Goal: Task Accomplishment & Management: Manage account settings

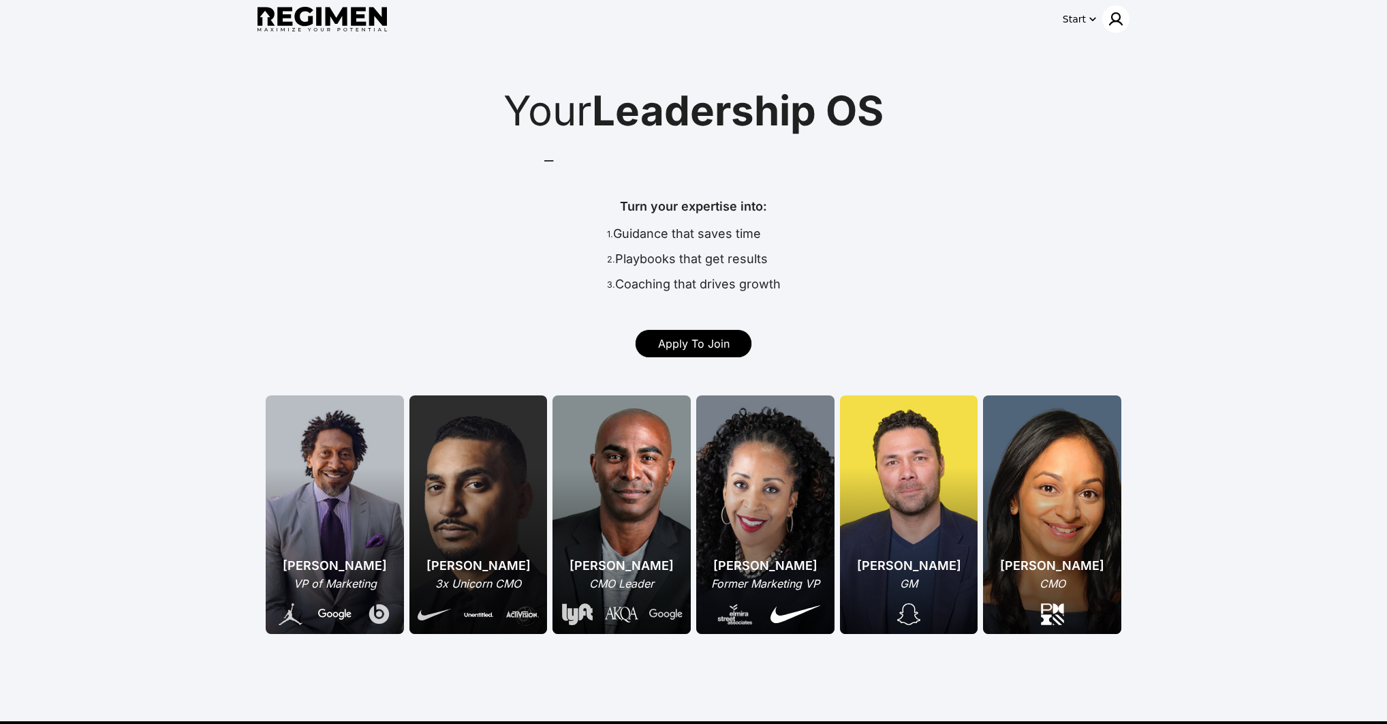
click at [1113, 21] on img at bounding box center [1116, 19] width 16 height 16
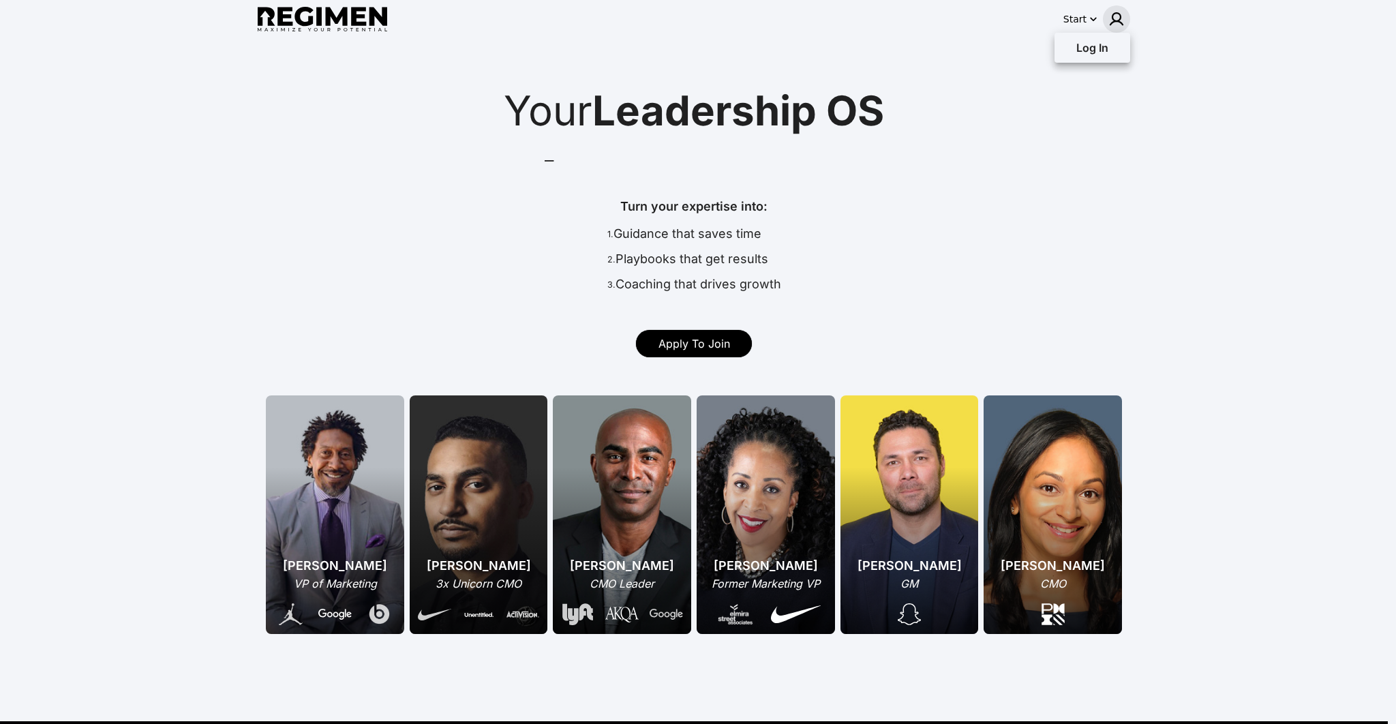
click at [1085, 61] on ul "Get Started Join Waitlist Book Demo Pricing Log In" at bounding box center [1092, 48] width 76 height 30
click at [1087, 50] on span "Log In" at bounding box center [1092, 48] width 32 height 14
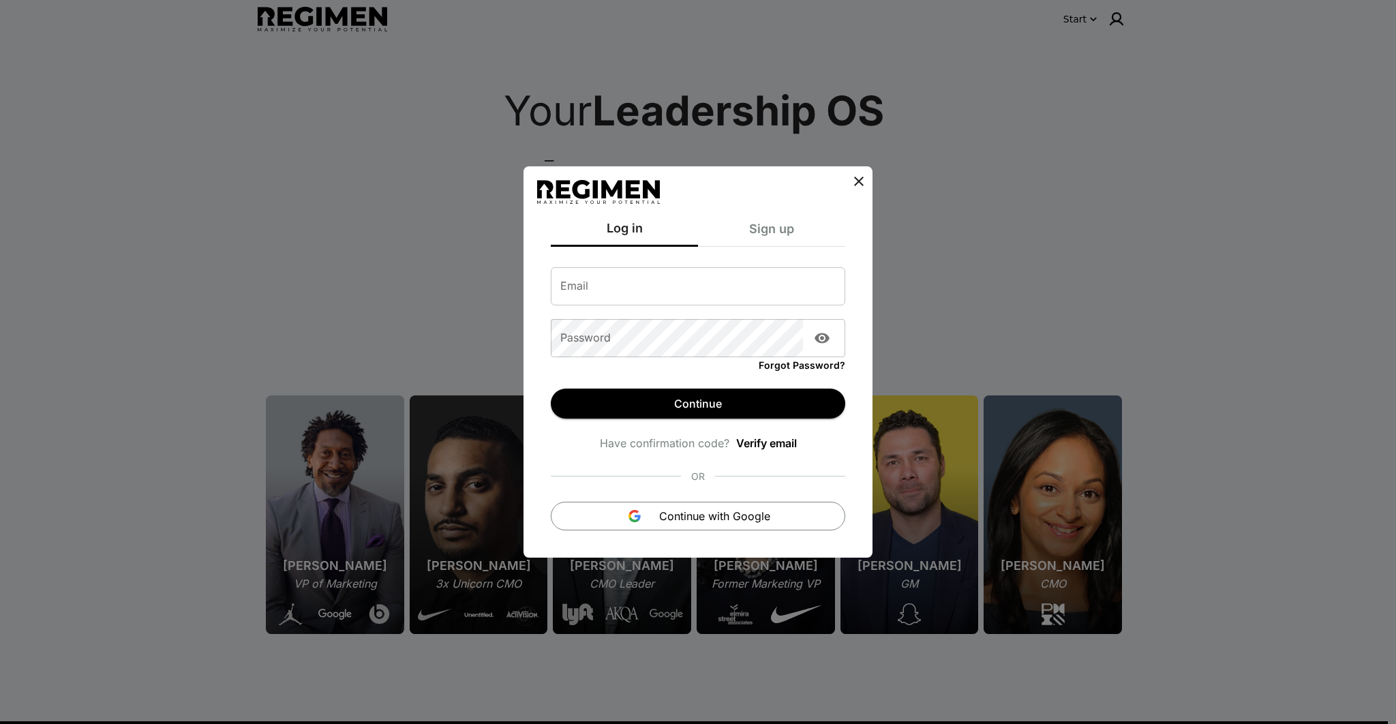
type input "**********"
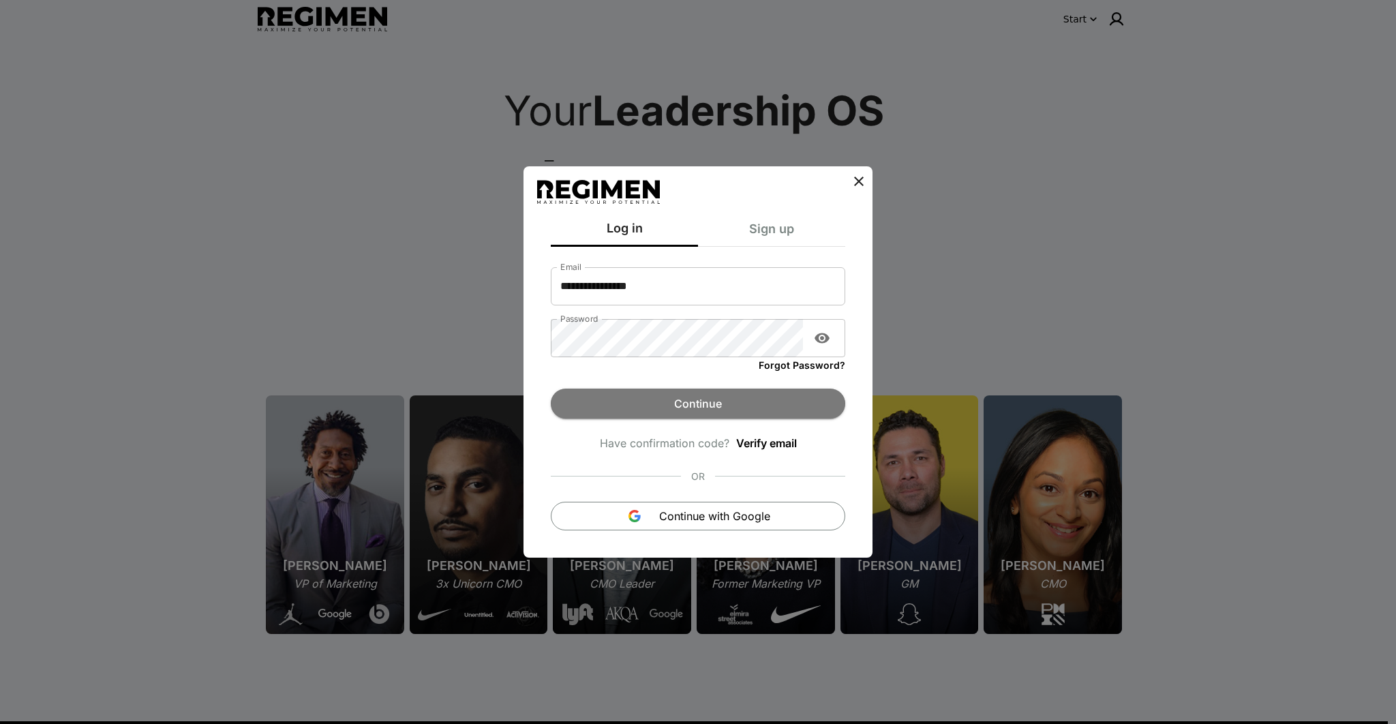
click at [639, 390] on button "Continue" at bounding box center [698, 403] width 294 height 30
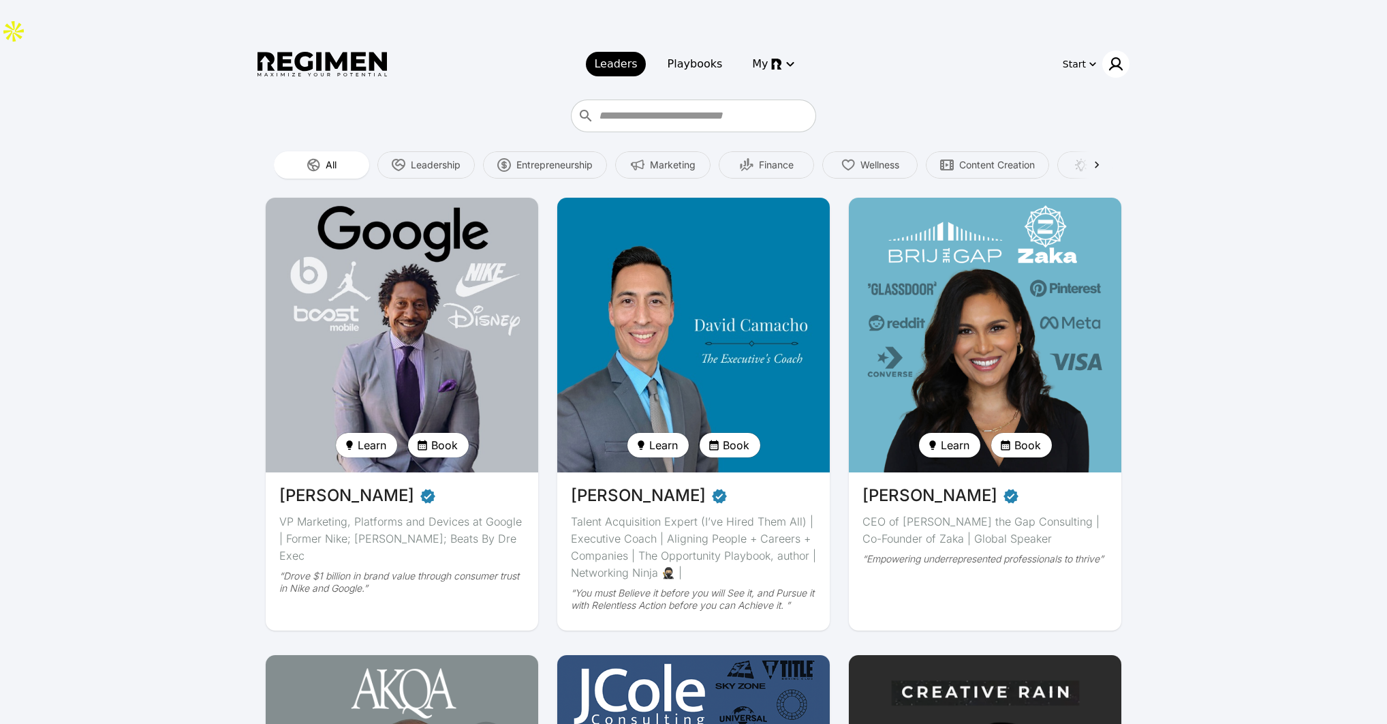
click at [1124, 56] on img at bounding box center [1116, 64] width 16 height 16
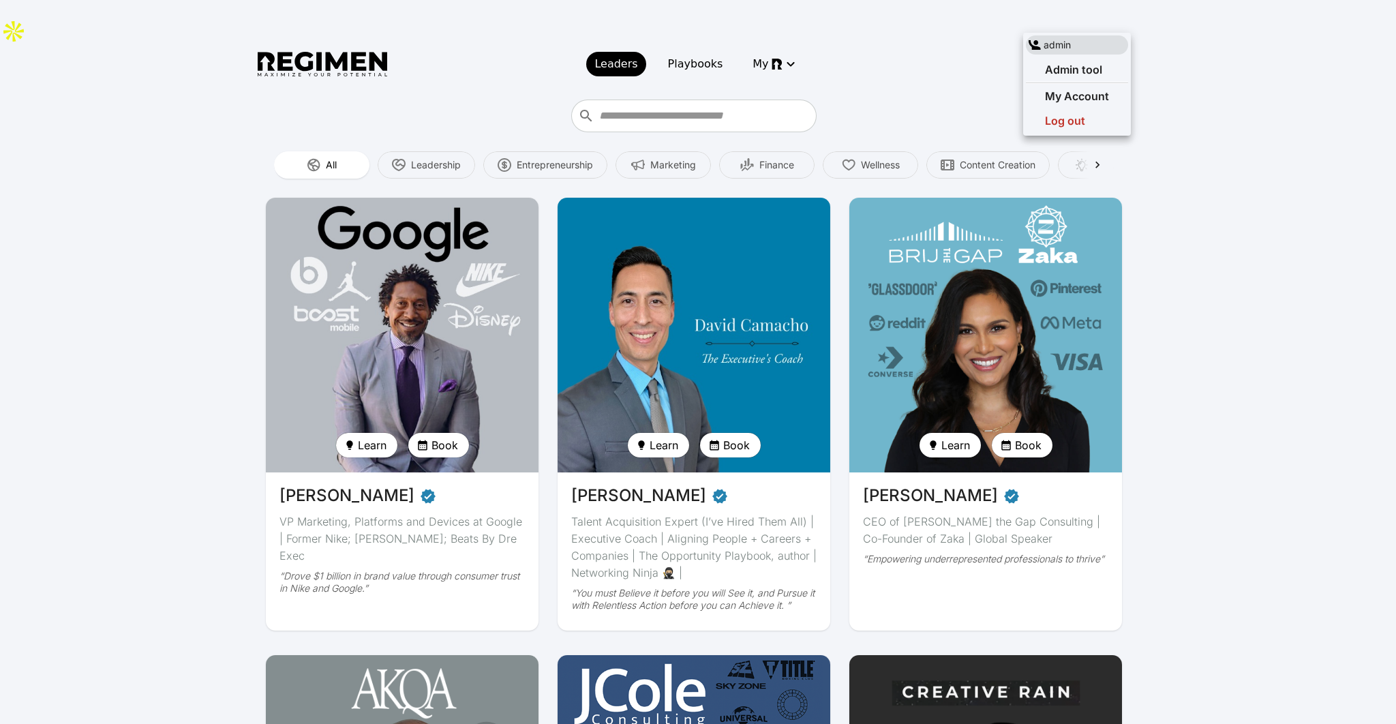
click at [906, 69] on div at bounding box center [698, 362] width 1396 height 724
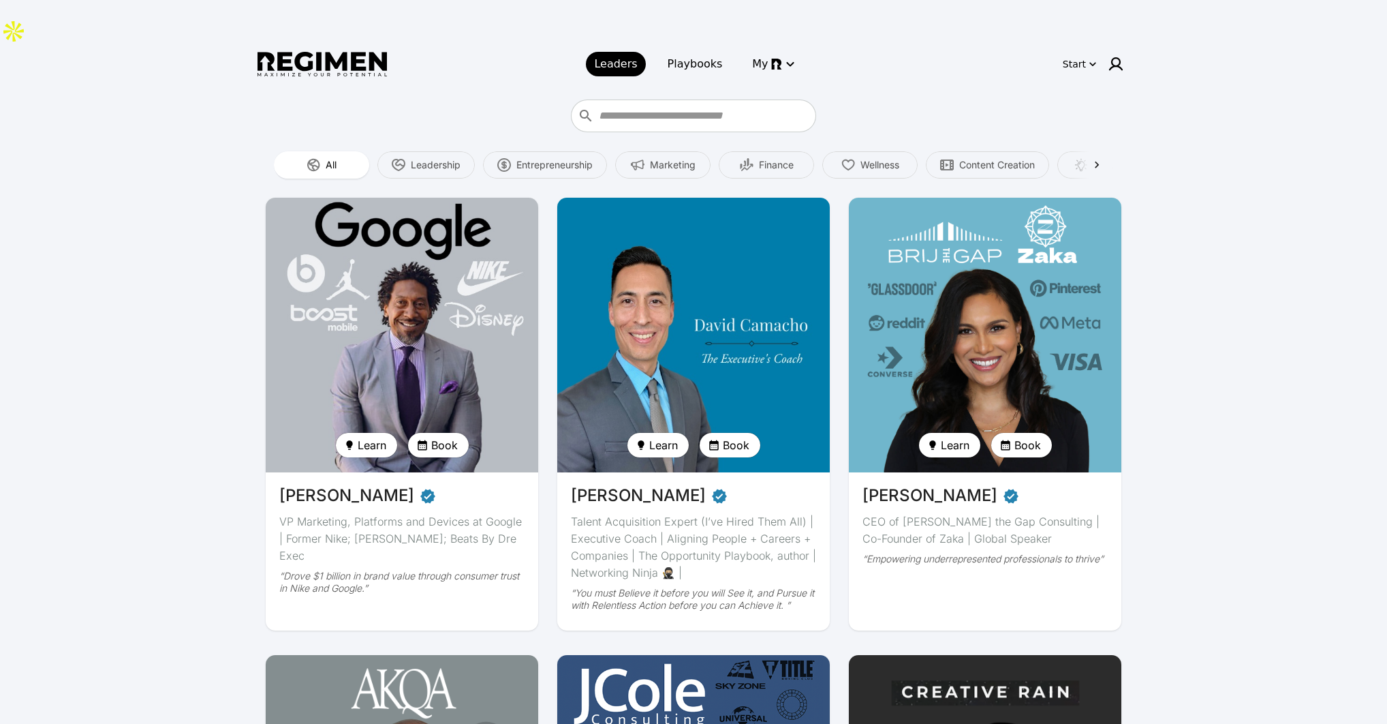
click at [452, 298] on img at bounding box center [402, 335] width 281 height 283
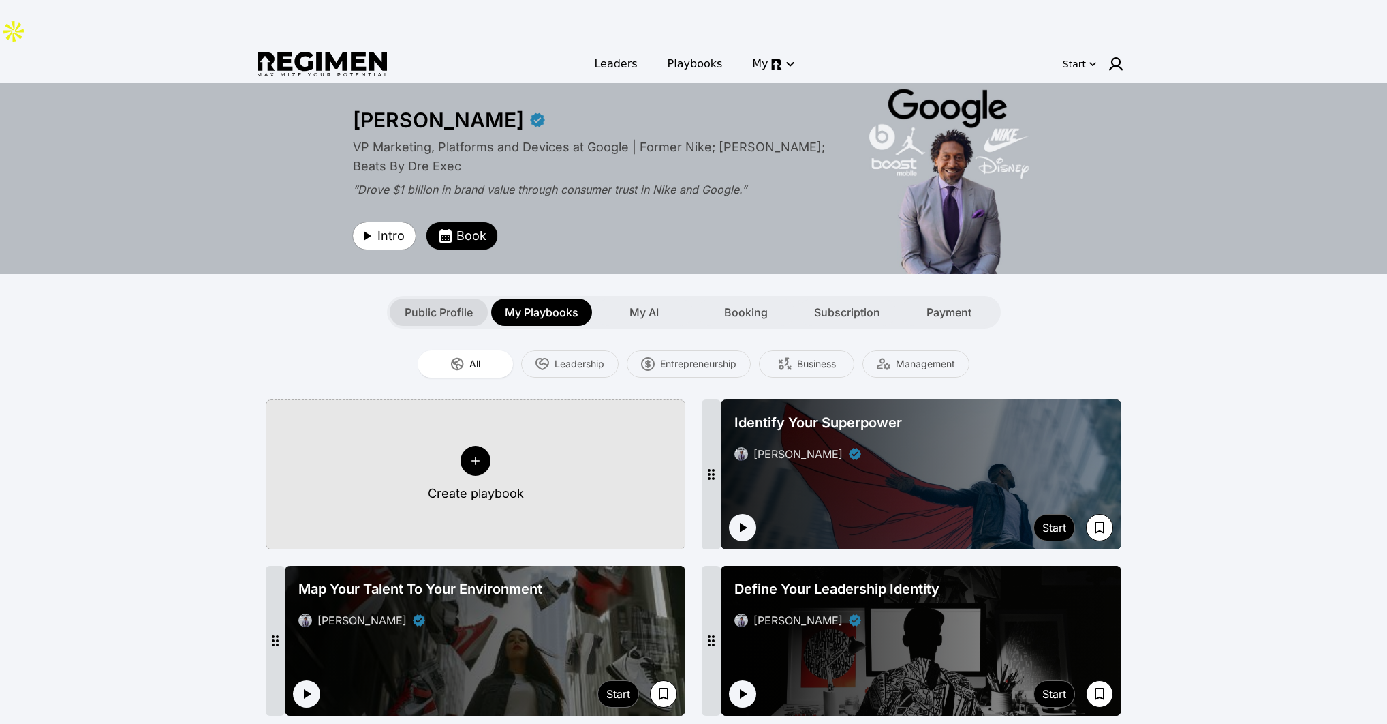
click at [435, 304] on span "Public Profile" at bounding box center [439, 312] width 68 height 16
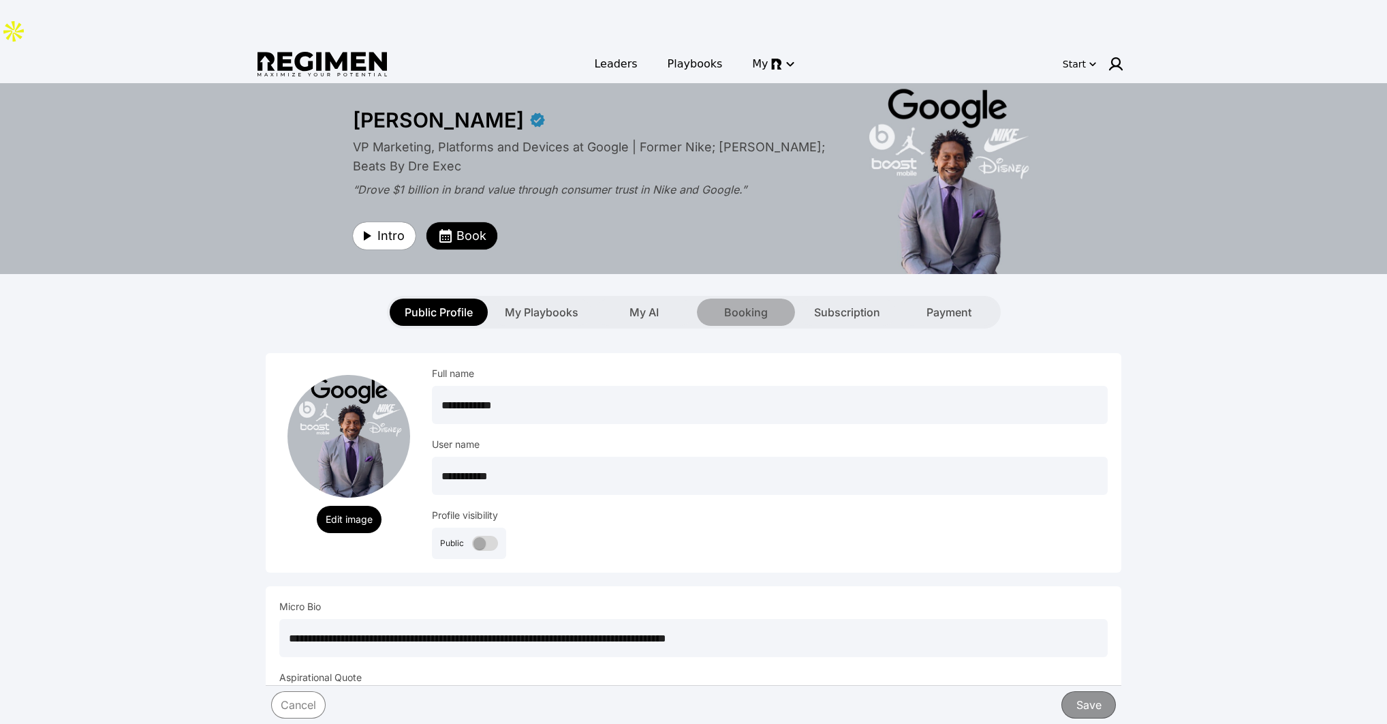
click at [723, 298] on div "Booking" at bounding box center [746, 311] width 98 height 27
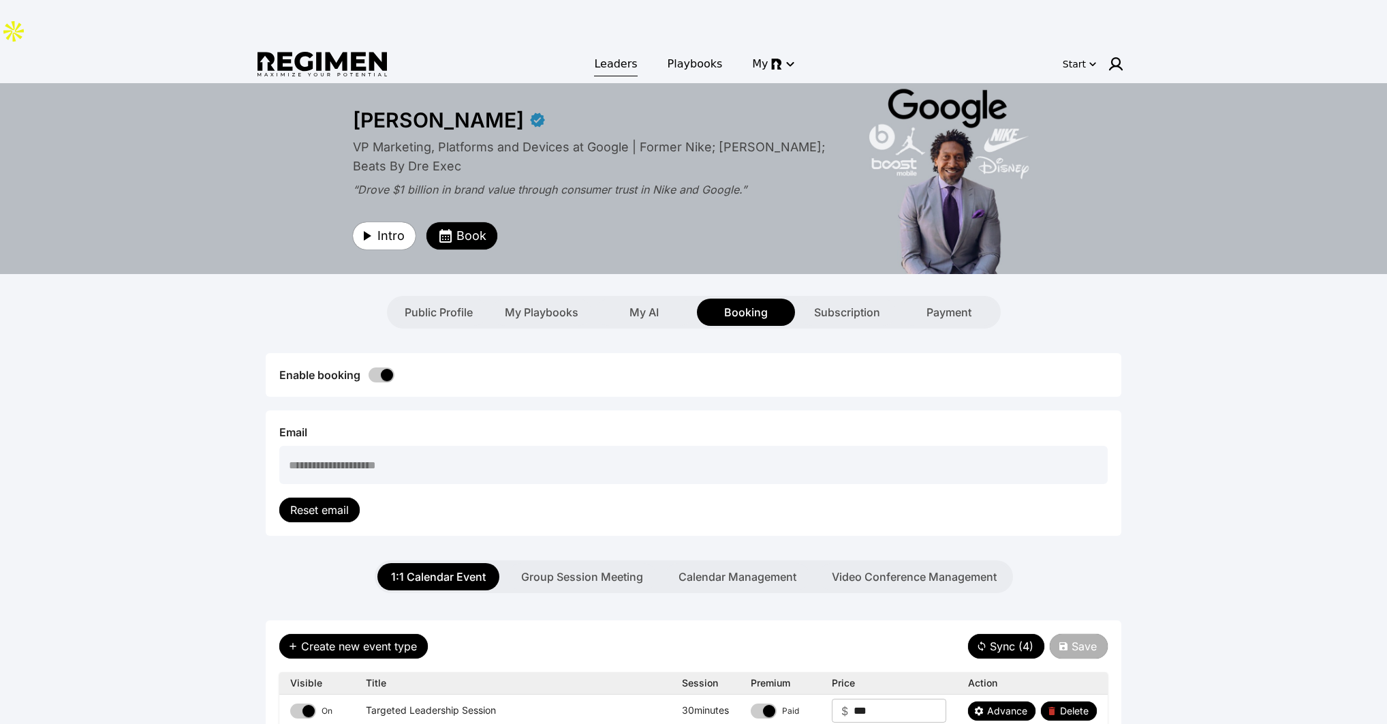
click at [615, 56] on span "Leaders" at bounding box center [615, 64] width 43 height 16
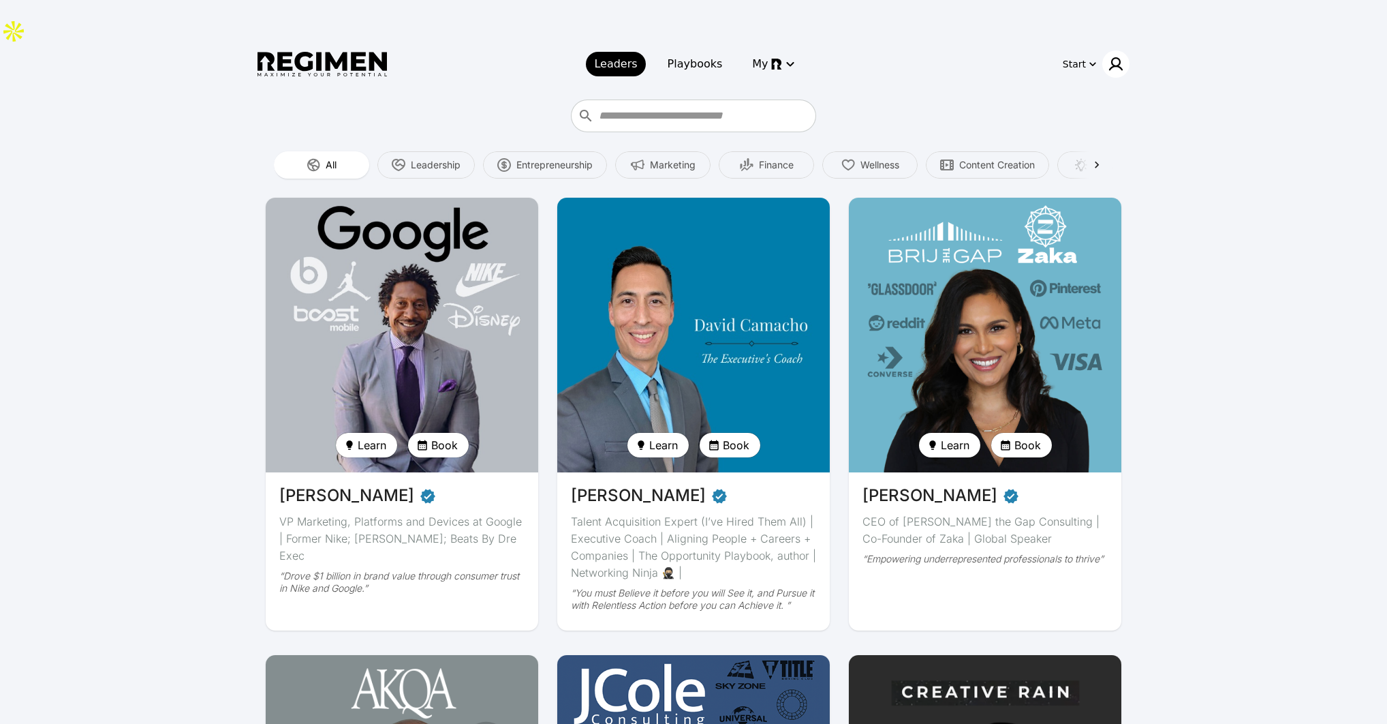
click at [1120, 56] on img at bounding box center [1116, 64] width 16 height 16
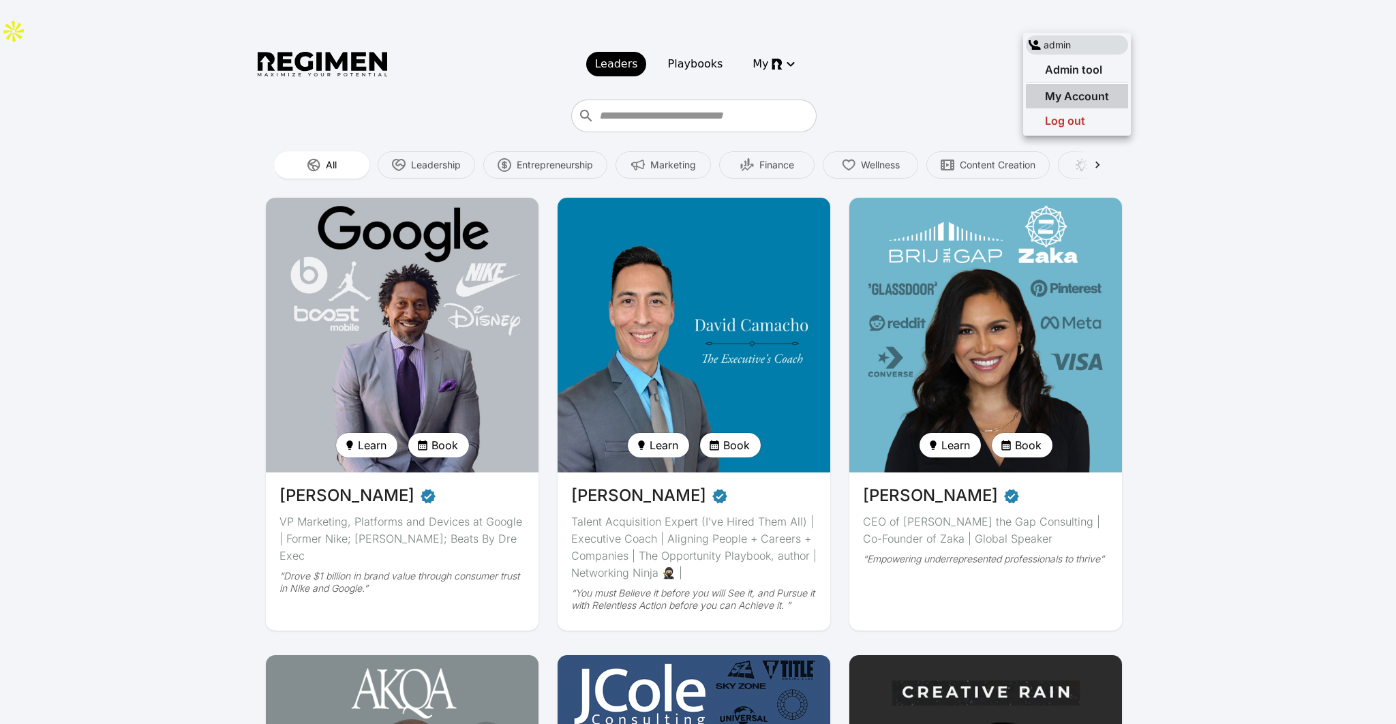
click at [1079, 100] on span "My Account" at bounding box center [1077, 96] width 64 height 14
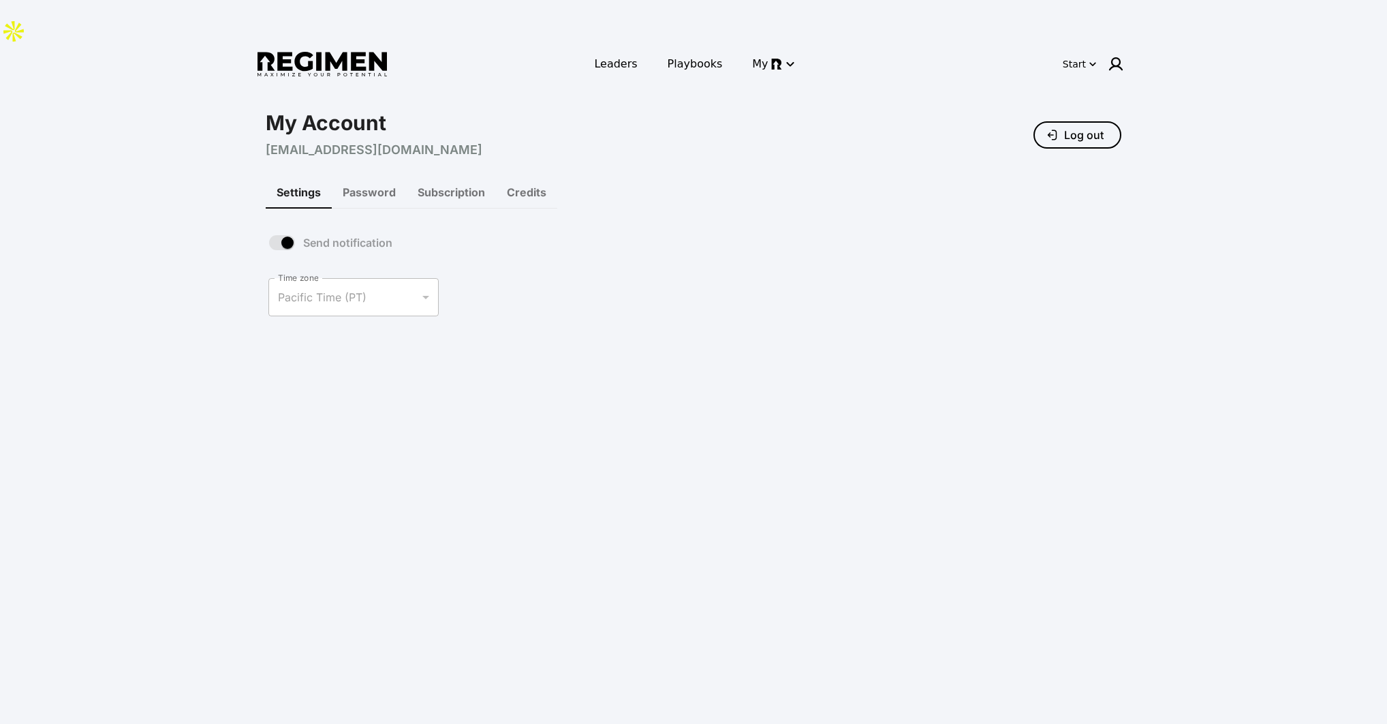
click at [1124, 45] on div "Leaders Playbooks My Start" at bounding box center [694, 64] width 872 height 38
click at [1130, 45] on header "Leaders Playbooks My Start" at bounding box center [693, 64] width 1387 height 38
click at [1119, 56] on img at bounding box center [1116, 64] width 16 height 16
click at [1096, 63] on span "Admin tool" at bounding box center [1073, 70] width 57 height 14
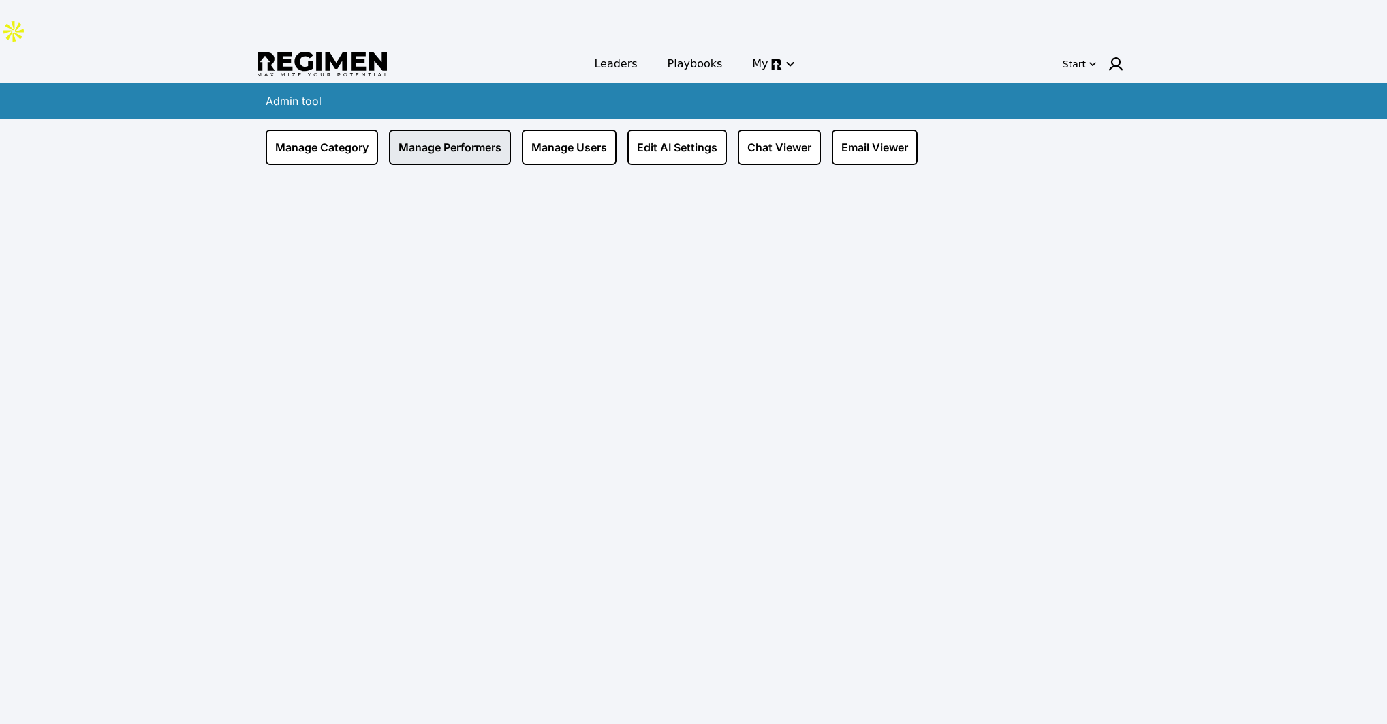
click at [463, 129] on link "Manage Performers" at bounding box center [450, 146] width 122 height 35
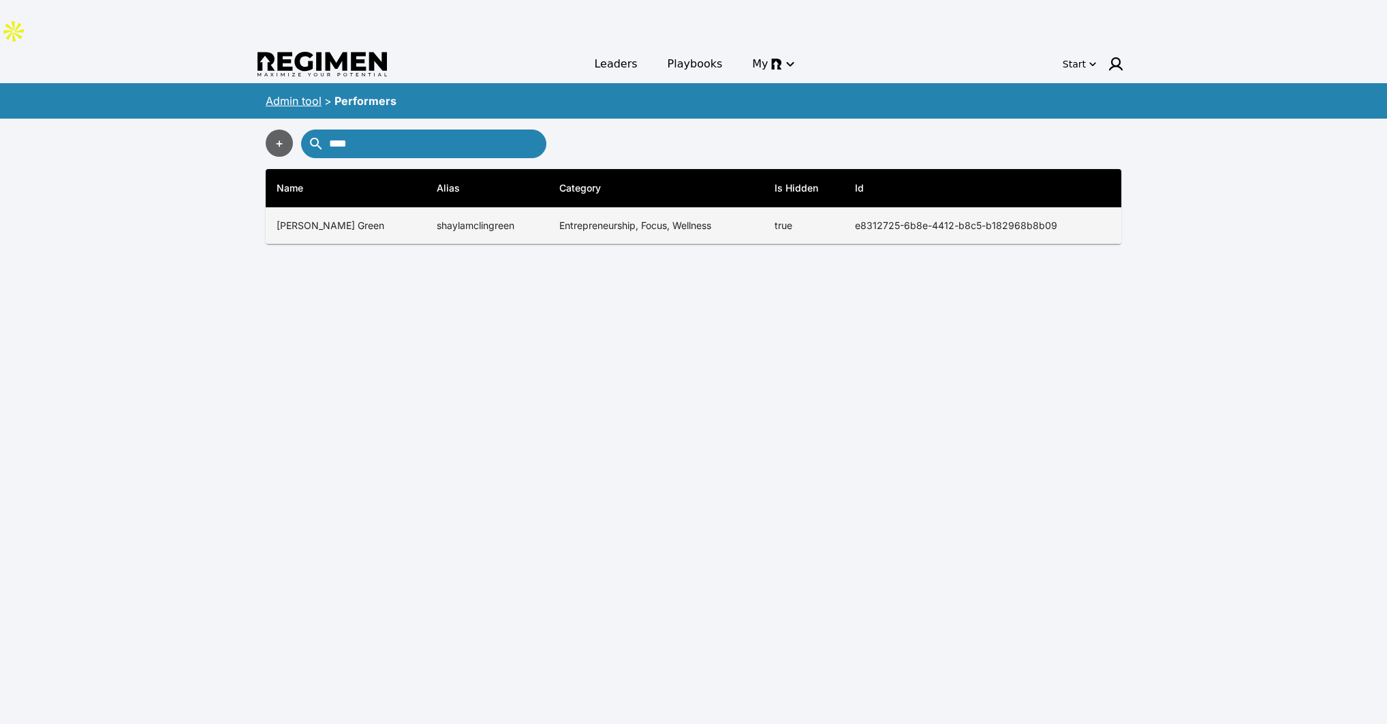
type input "****"
click at [426, 208] on td "shaylamclingreen" at bounding box center [487, 226] width 123 height 36
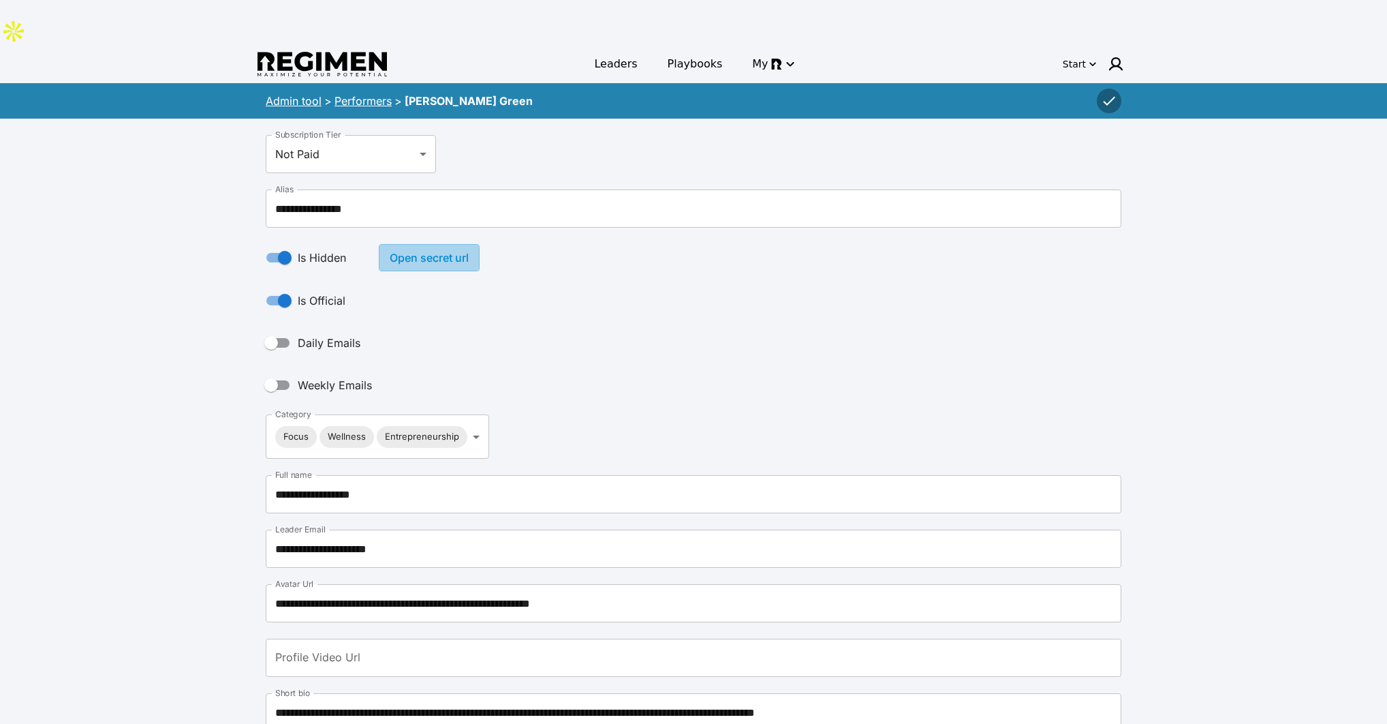
click at [467, 244] on button "Open secret url" at bounding box center [429, 257] width 101 height 27
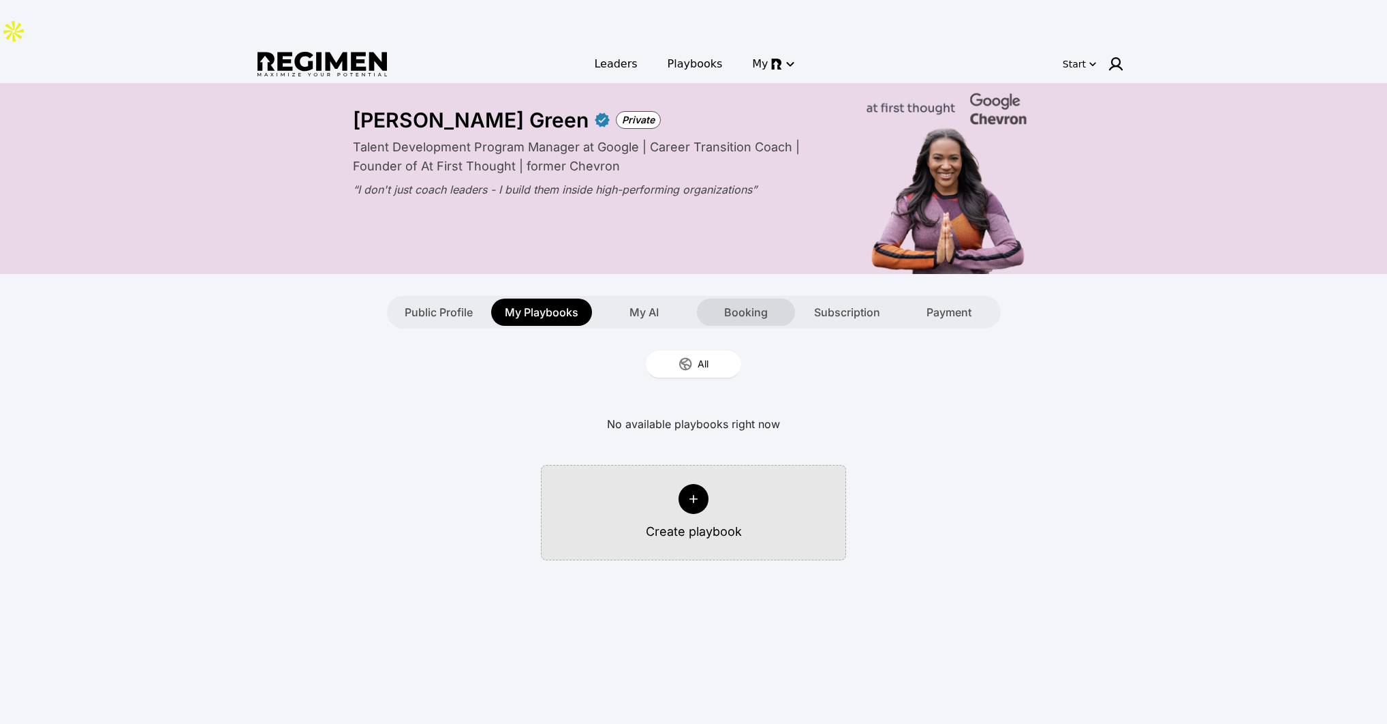
click at [770, 298] on div "Booking" at bounding box center [746, 311] width 98 height 27
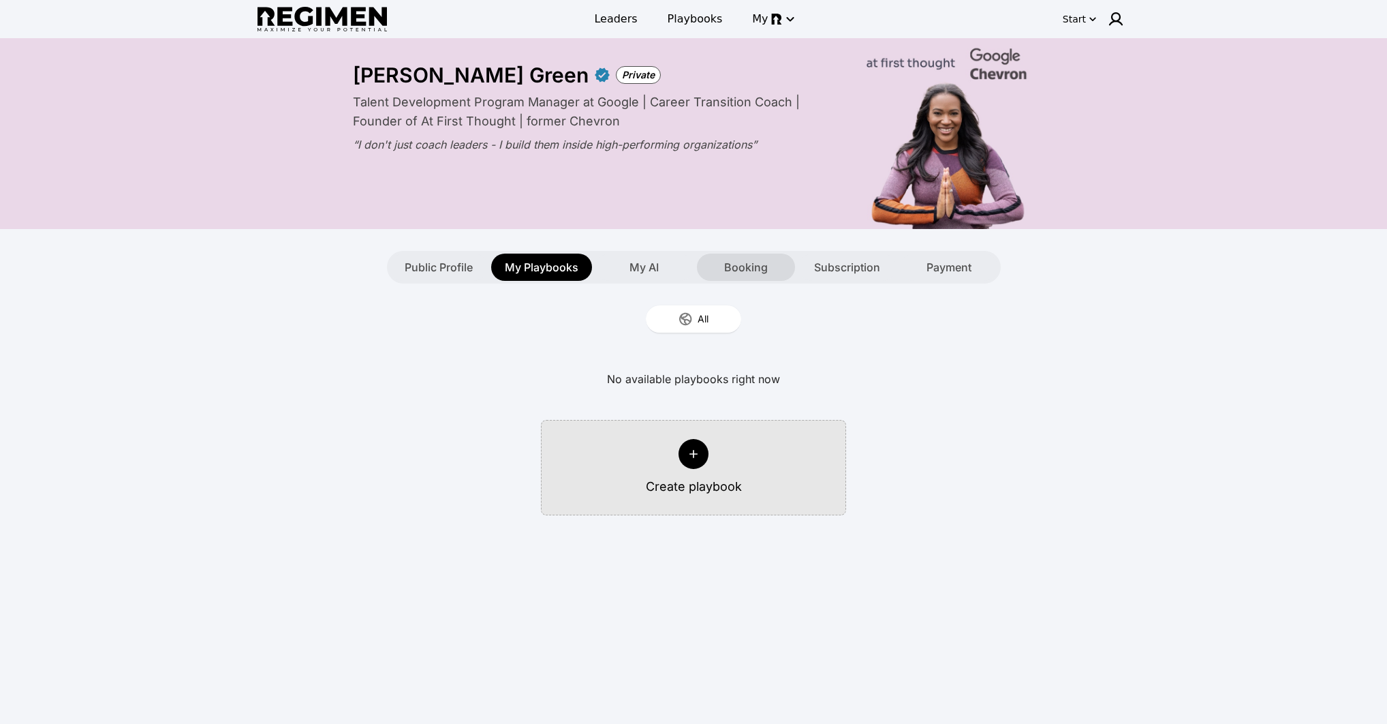
click at [731, 261] on span "Booking" at bounding box center [746, 267] width 44 height 16
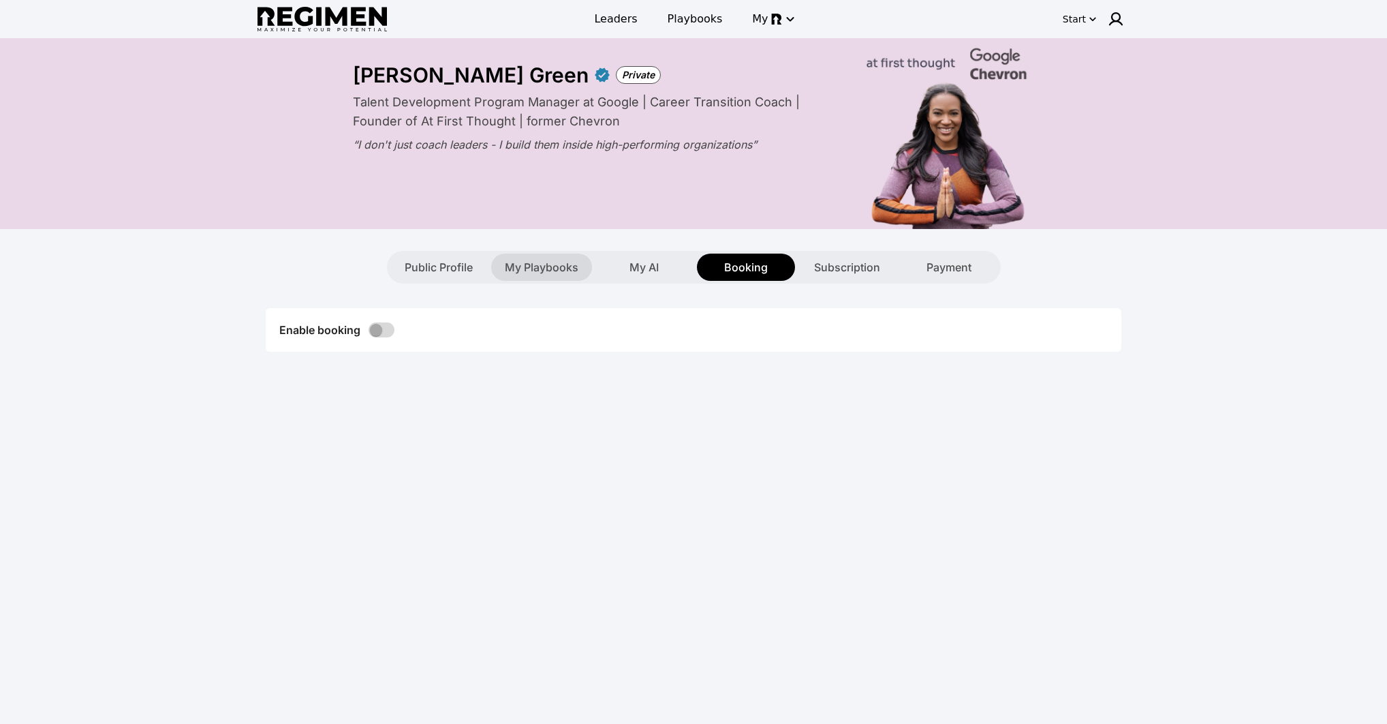
click at [519, 266] on span "My Playbooks" at bounding box center [542, 267] width 74 height 16
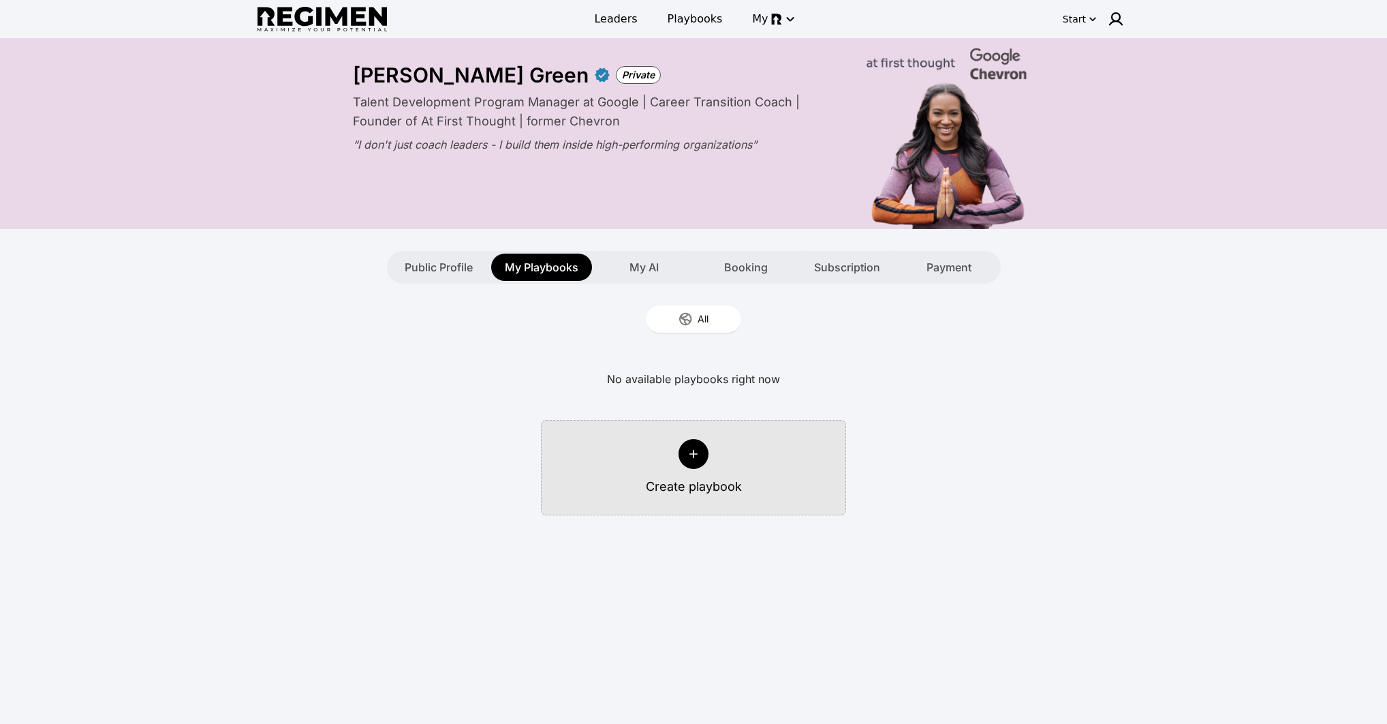
click at [693, 463] on div at bounding box center [694, 454] width 30 height 30
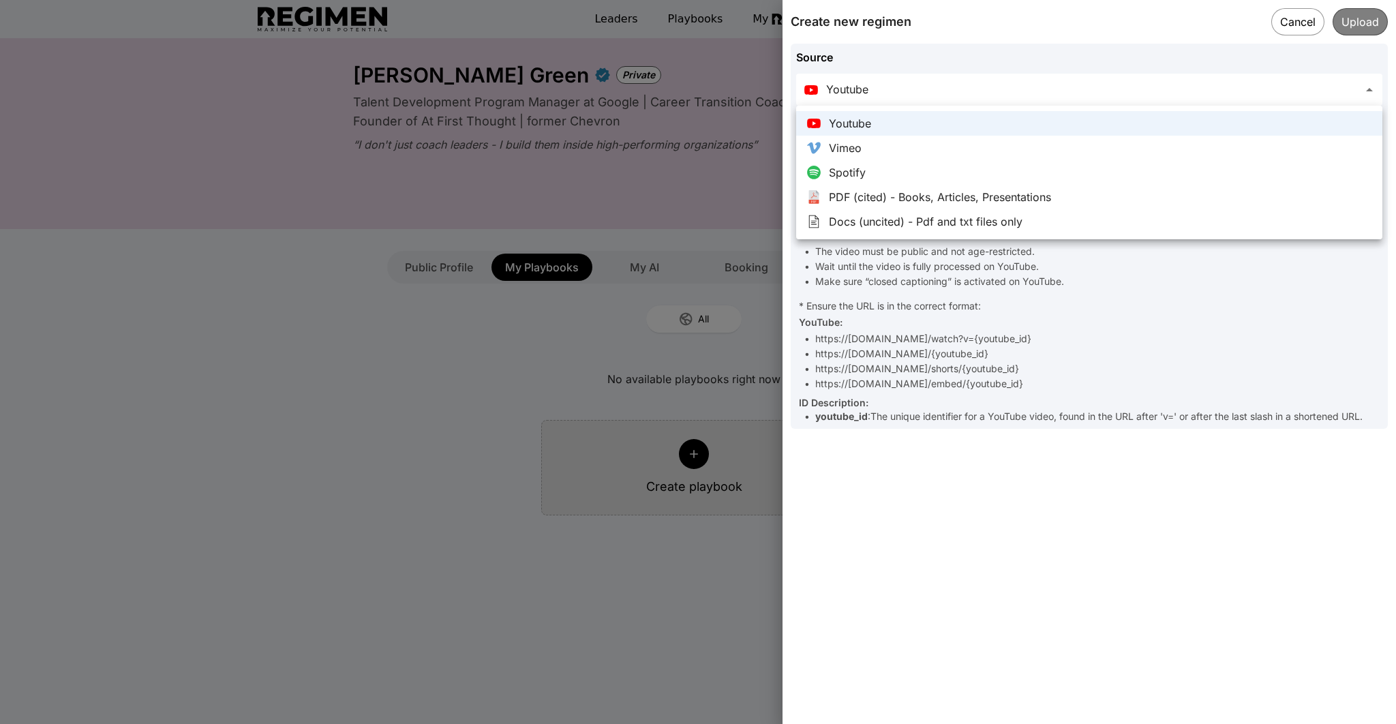
click at [1087, 87] on body "**********" at bounding box center [698, 516] width 1396 height 1033
click at [655, 200] on div at bounding box center [698, 362] width 1396 height 724
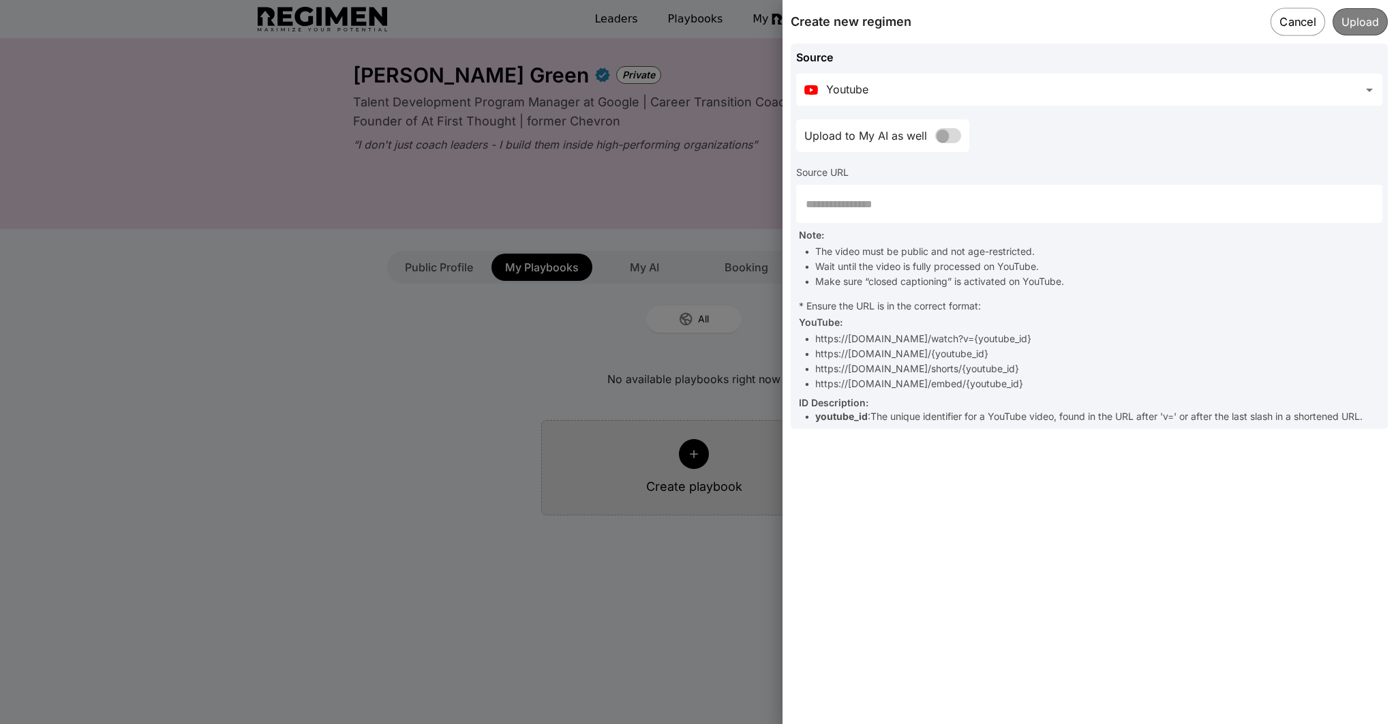
click at [1300, 19] on button "Cancel" at bounding box center [1297, 21] width 55 height 28
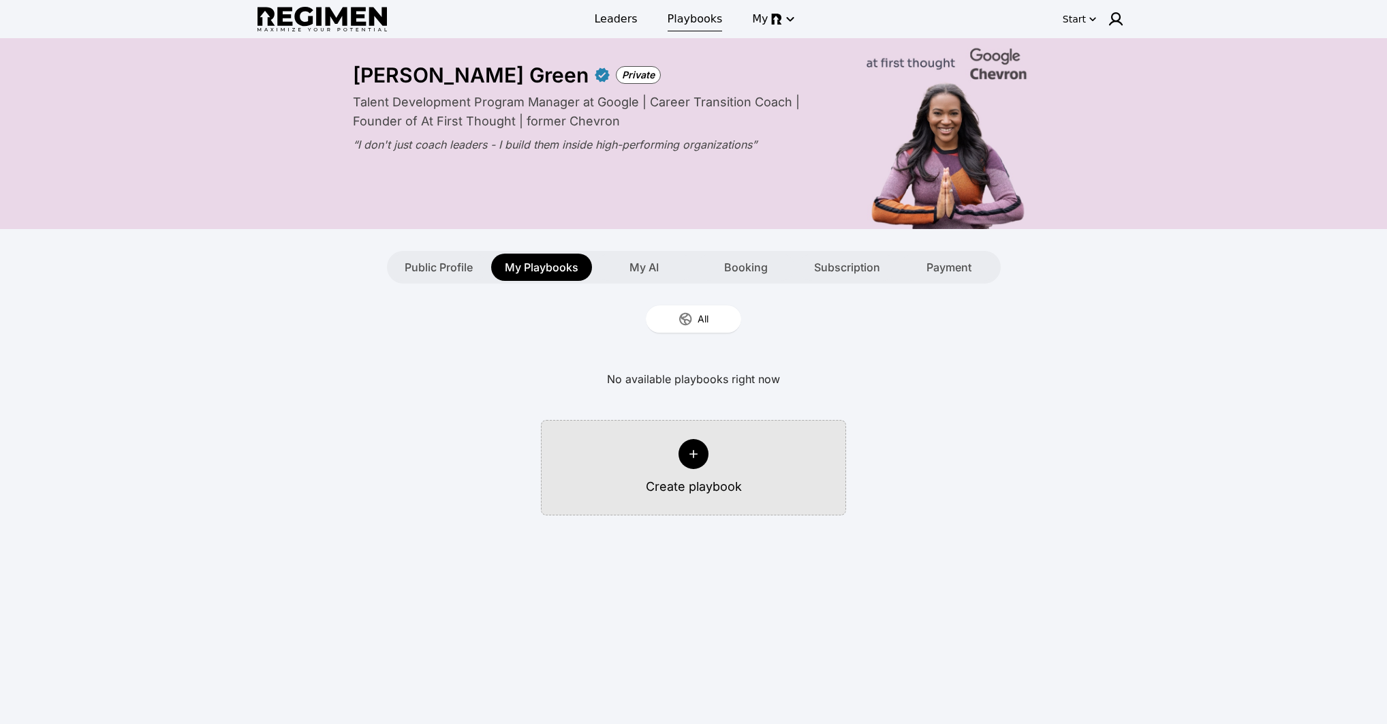
click at [692, 19] on span "Playbooks" at bounding box center [695, 19] width 55 height 16
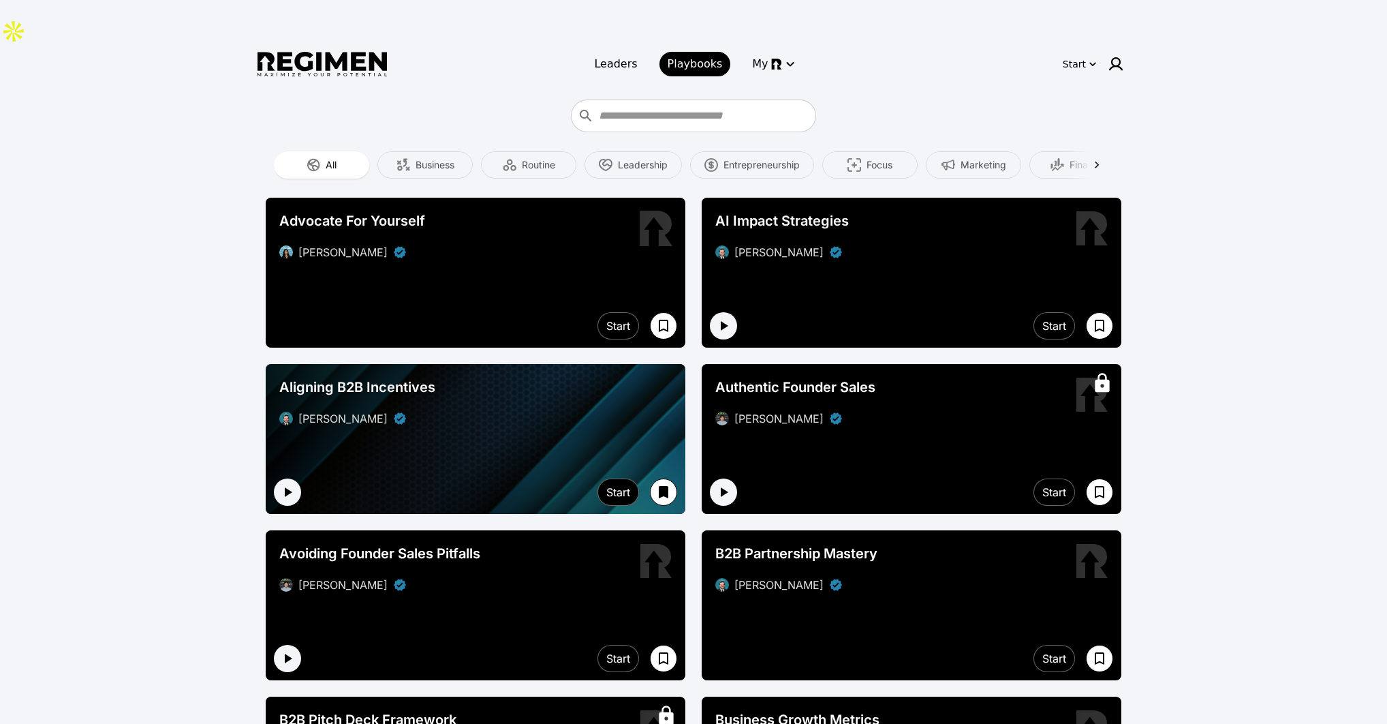
click at [568, 224] on div "Advocate For Yourself Devika Brij" at bounding box center [476, 236] width 420 height 76
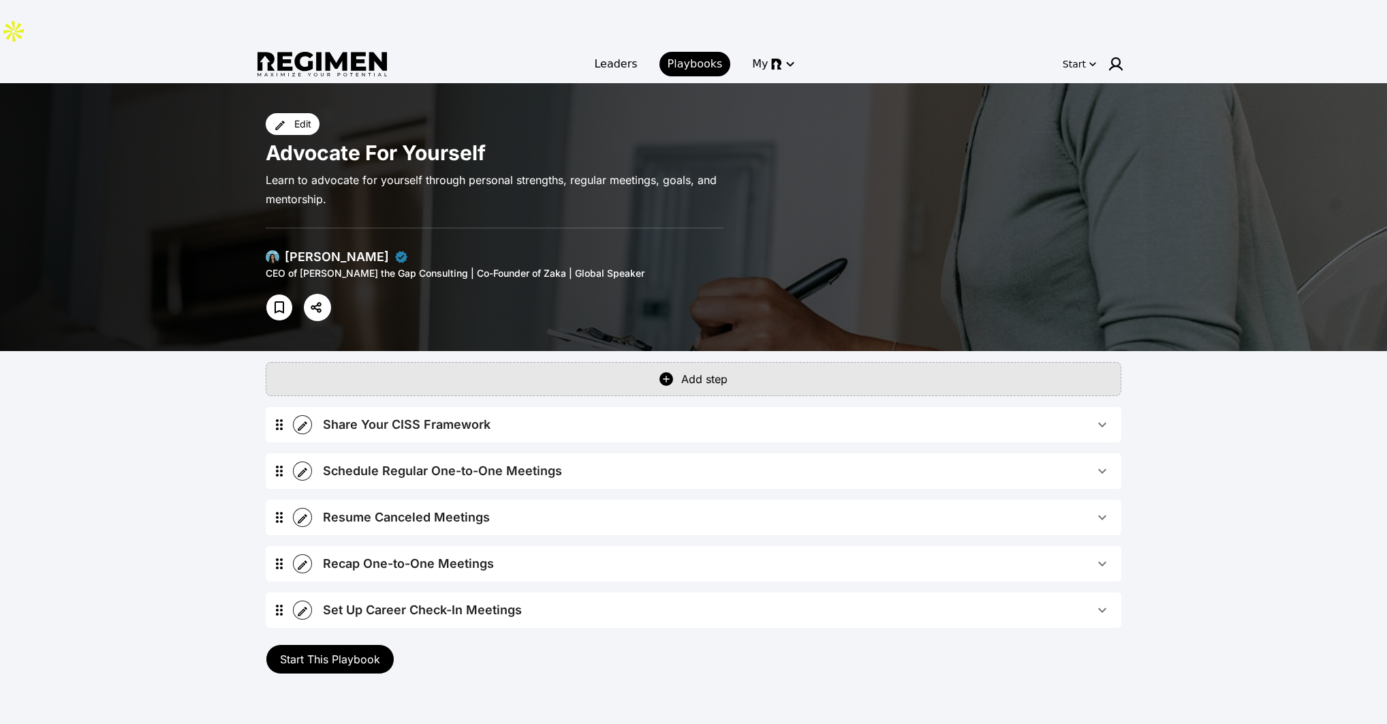
click at [641, 415] on span "Share Your CISS Framework" at bounding box center [708, 424] width 771 height 19
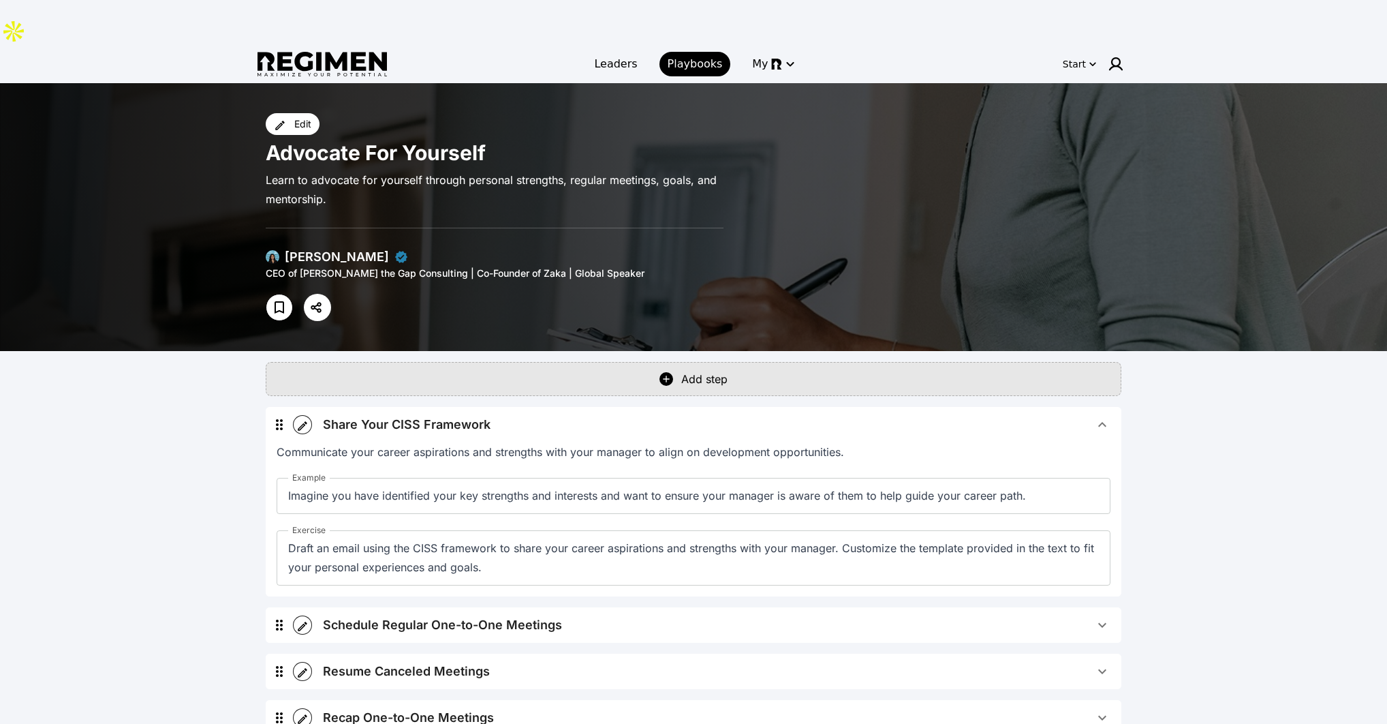
click at [641, 415] on span "Share Your CISS Framework" at bounding box center [708, 424] width 771 height 19
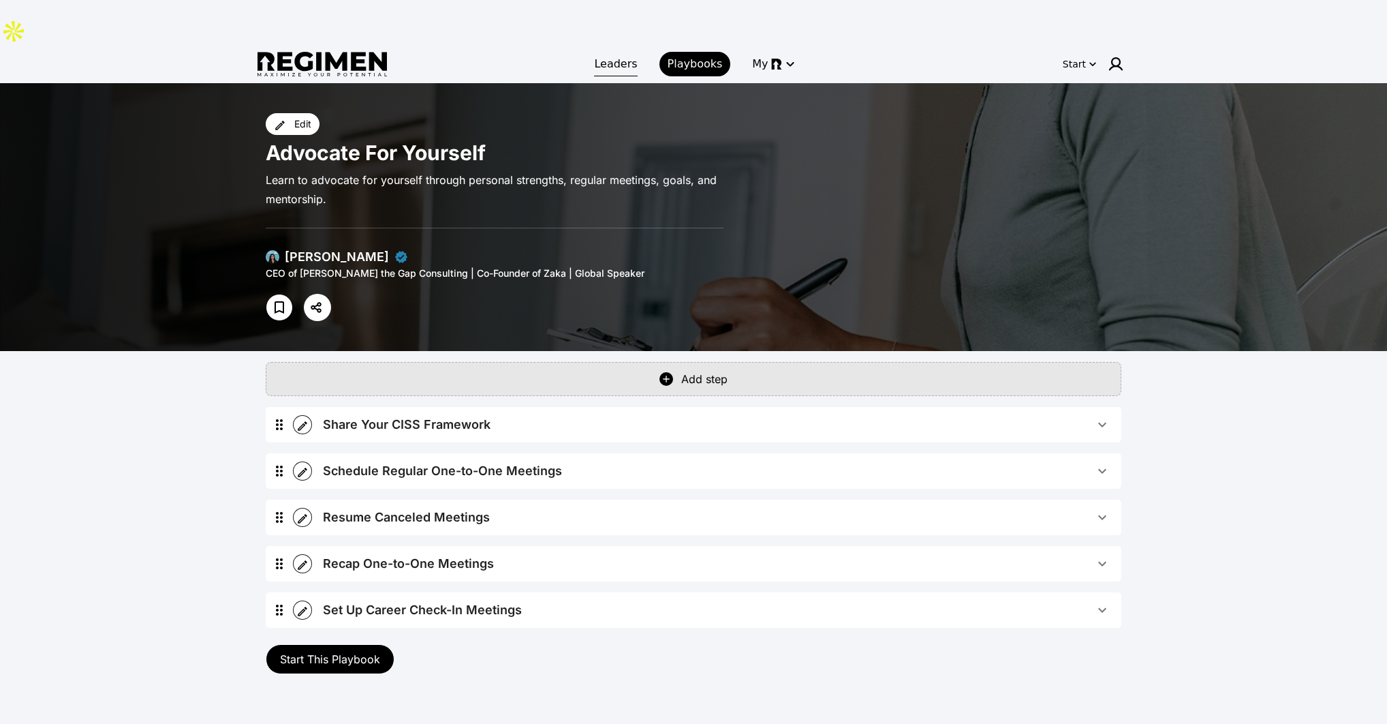
click at [613, 56] on span "Leaders" at bounding box center [615, 64] width 43 height 16
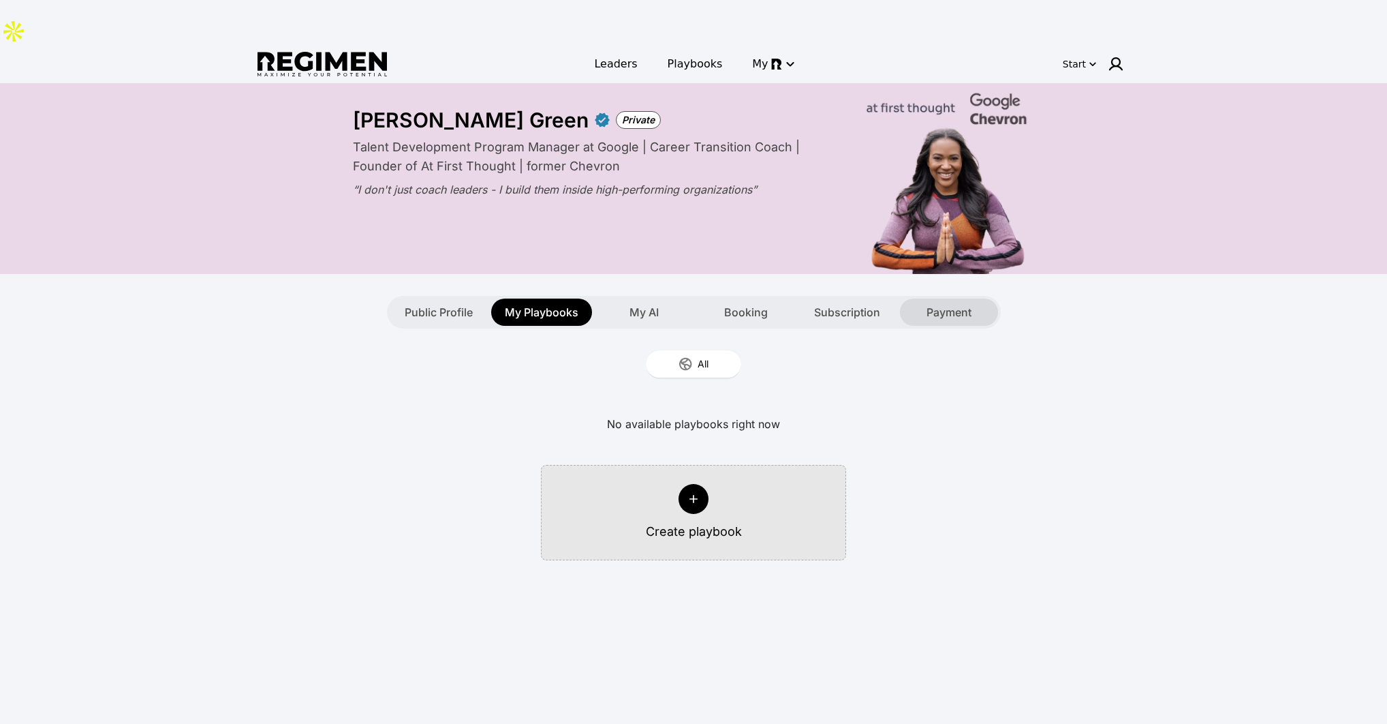
click at [947, 304] on span "Payment" at bounding box center [949, 312] width 45 height 16
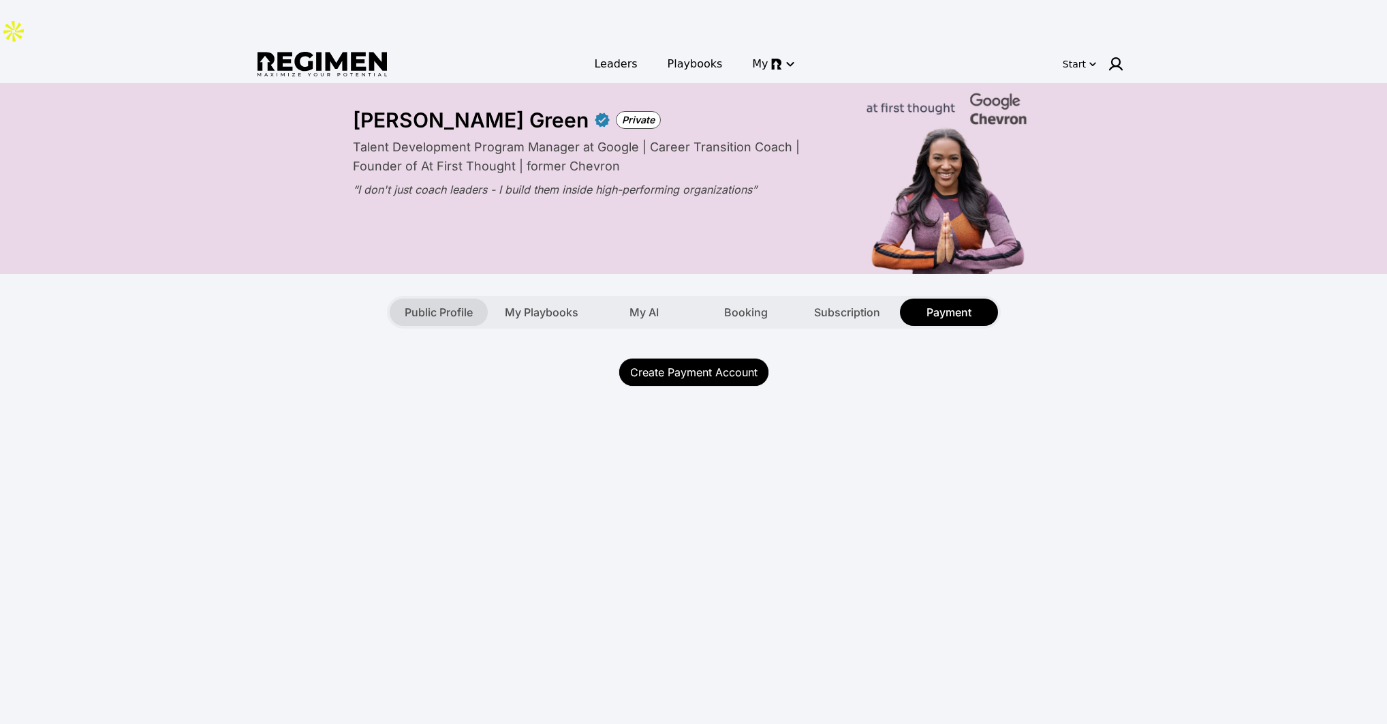
click at [414, 304] on span "Public Profile" at bounding box center [439, 312] width 68 height 16
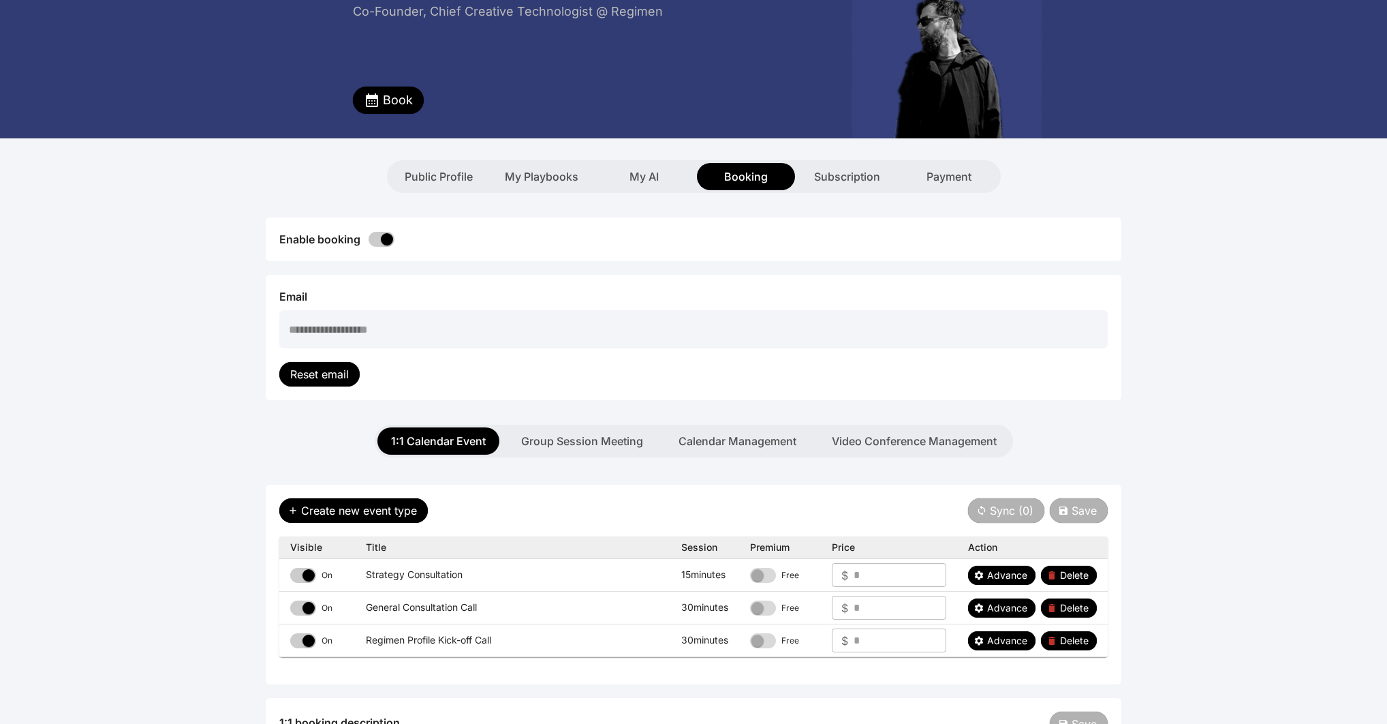
scroll to position [30, 0]
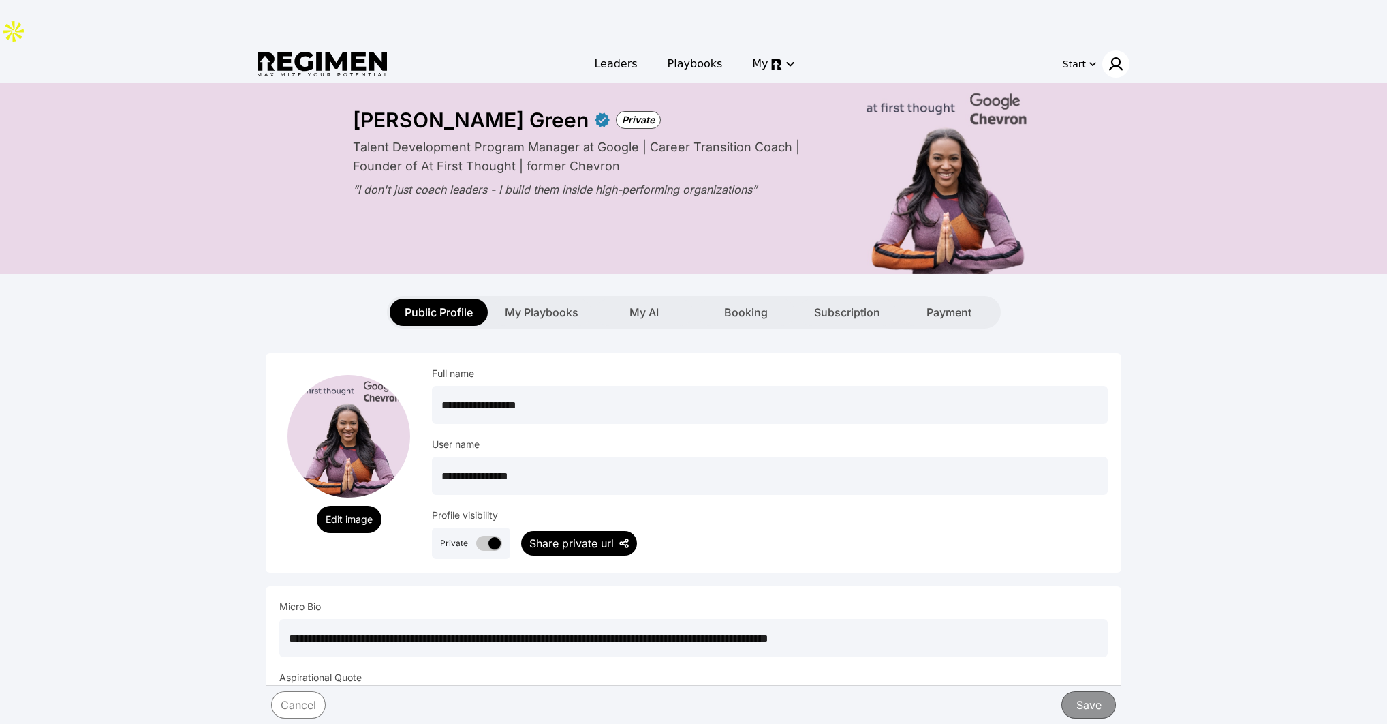
drag, startPoint x: 0, startPoint y: 0, endPoint x: 1114, endPoint y: 17, distance: 1114.3
click at [1114, 56] on img at bounding box center [1116, 64] width 16 height 16
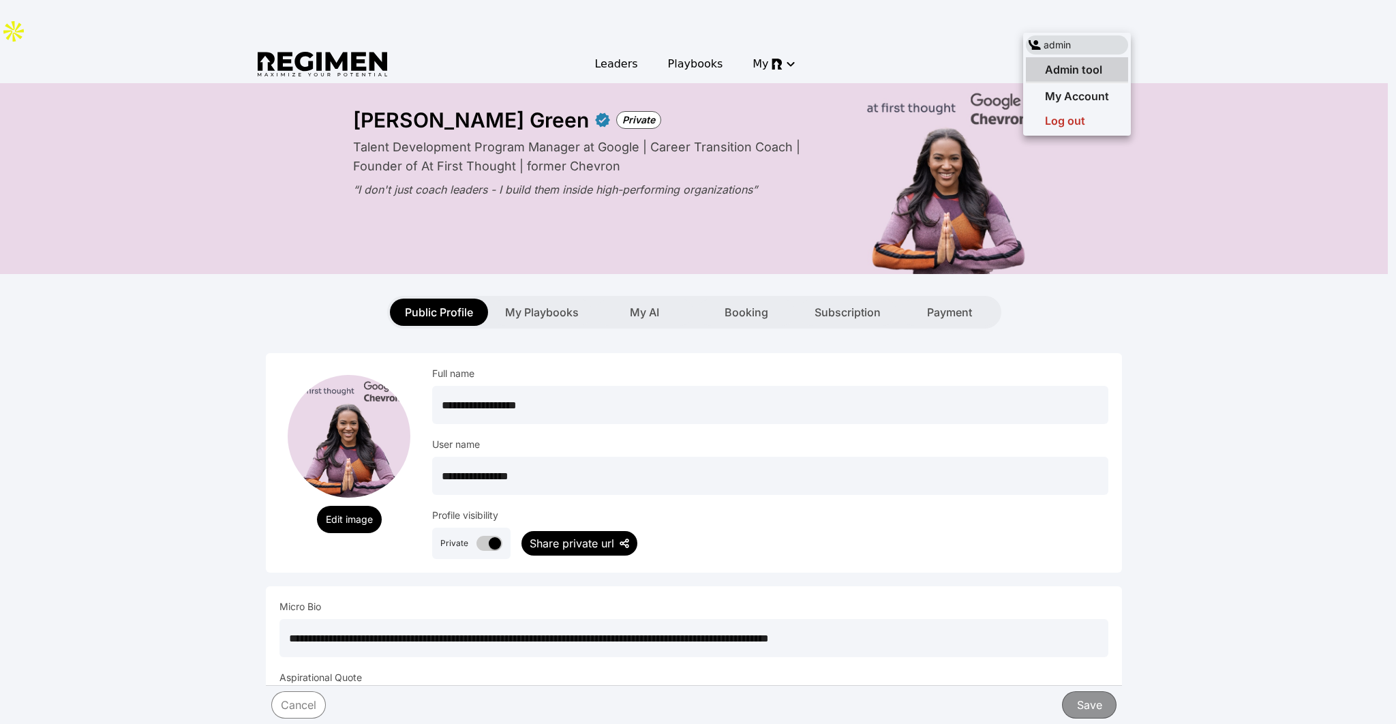
click at [1092, 65] on span "Admin tool" at bounding box center [1073, 70] width 57 height 14
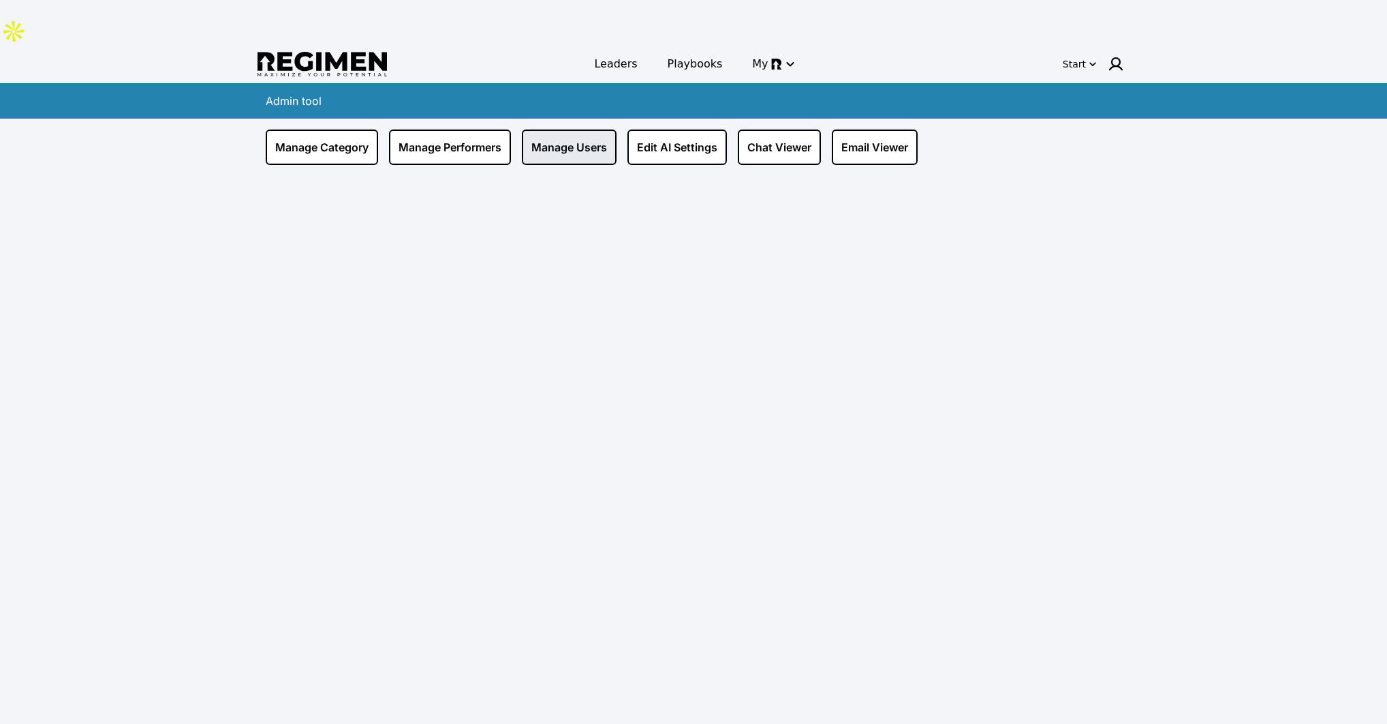
click at [549, 129] on link "Manage Users" at bounding box center [569, 146] width 95 height 35
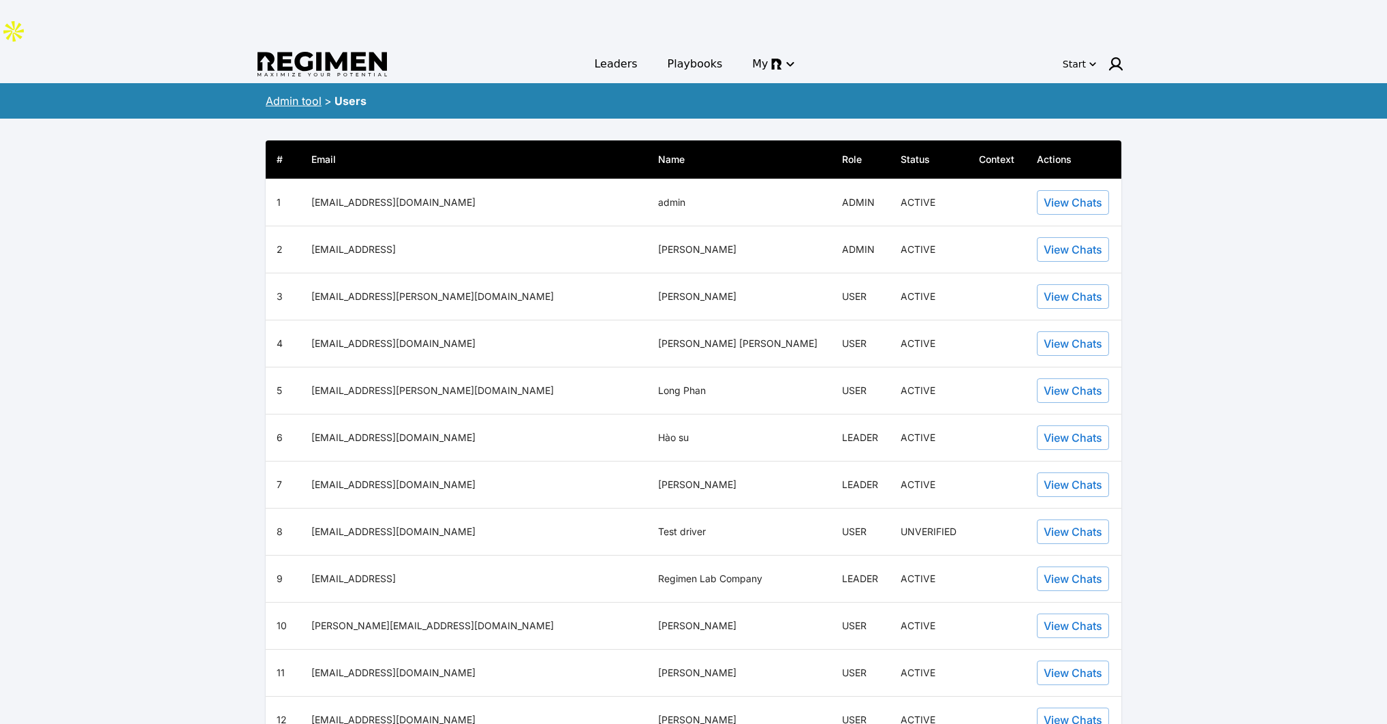
click at [309, 94] on link "Admin tool" at bounding box center [294, 101] width 56 height 14
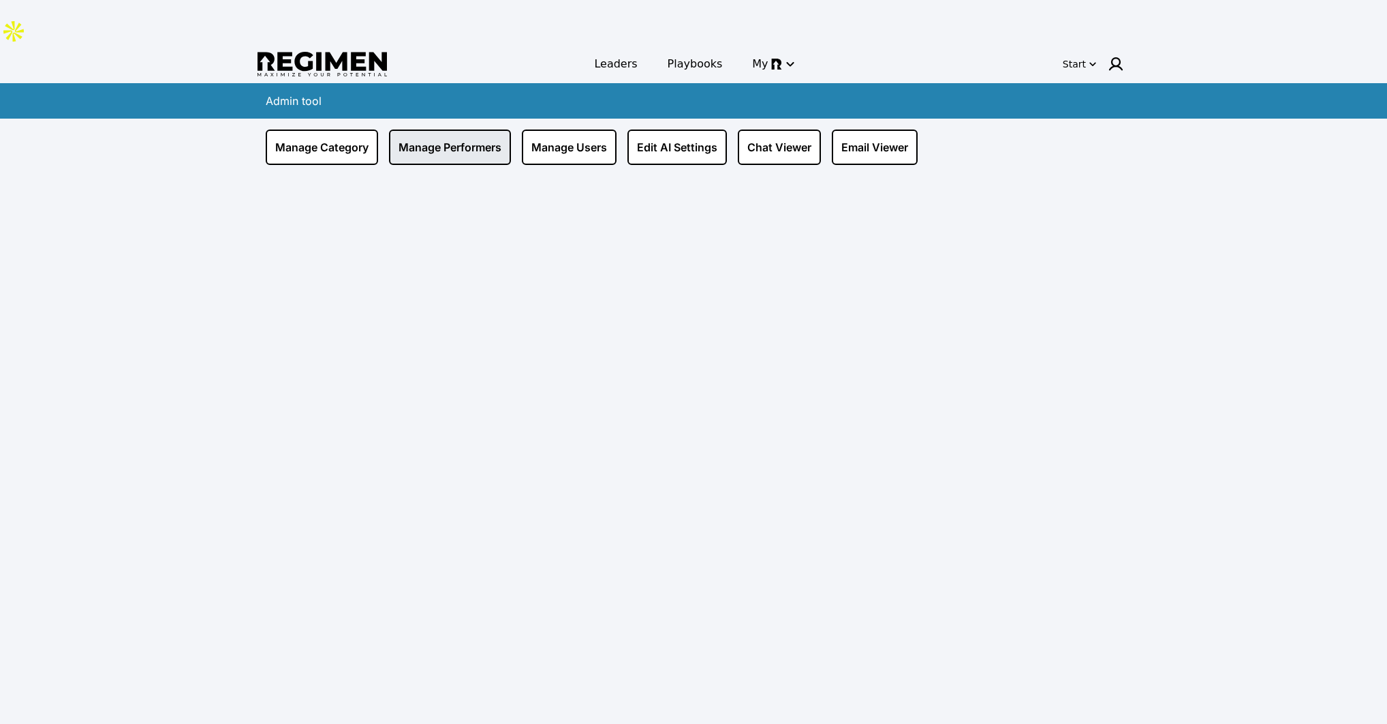
click at [435, 129] on link "Manage Performers" at bounding box center [450, 146] width 122 height 35
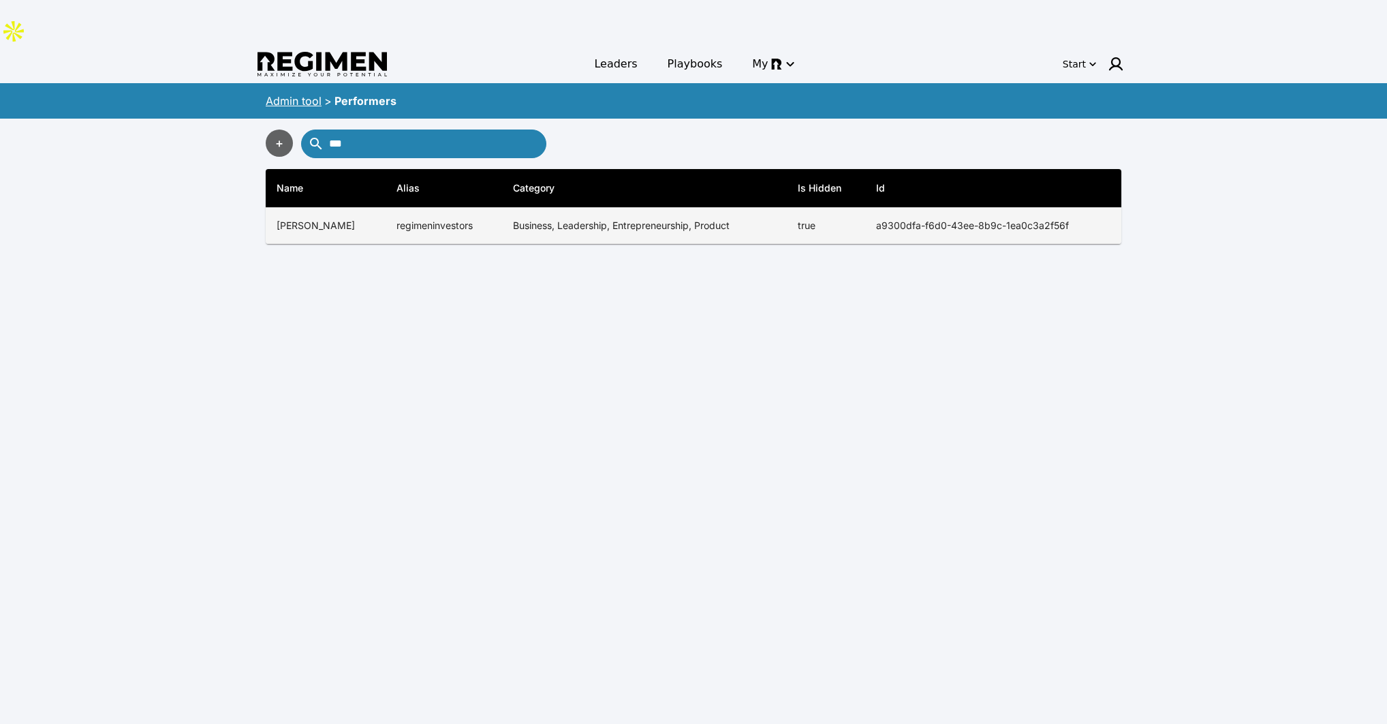
type input "***"
click at [419, 208] on td "regimeninvestors" at bounding box center [444, 226] width 117 height 36
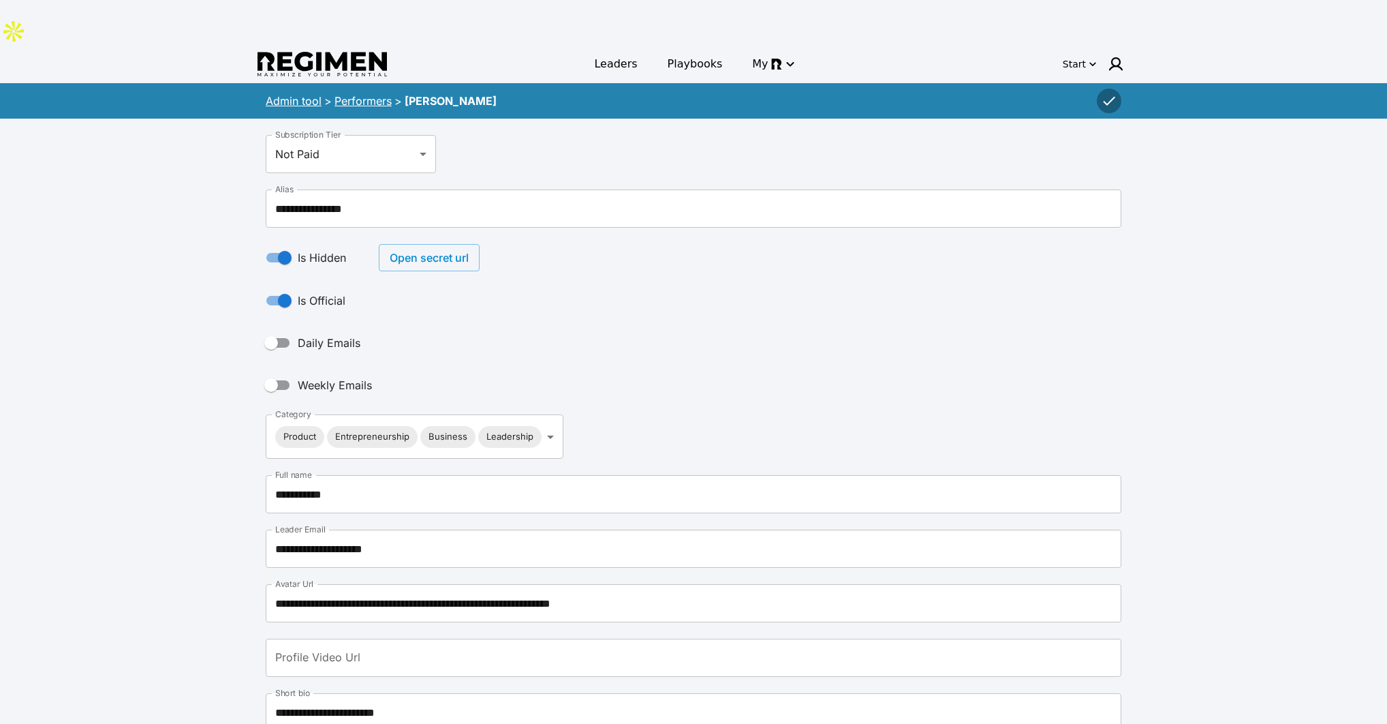
click at [430, 244] on button "Open secret url" at bounding box center [429, 257] width 101 height 27
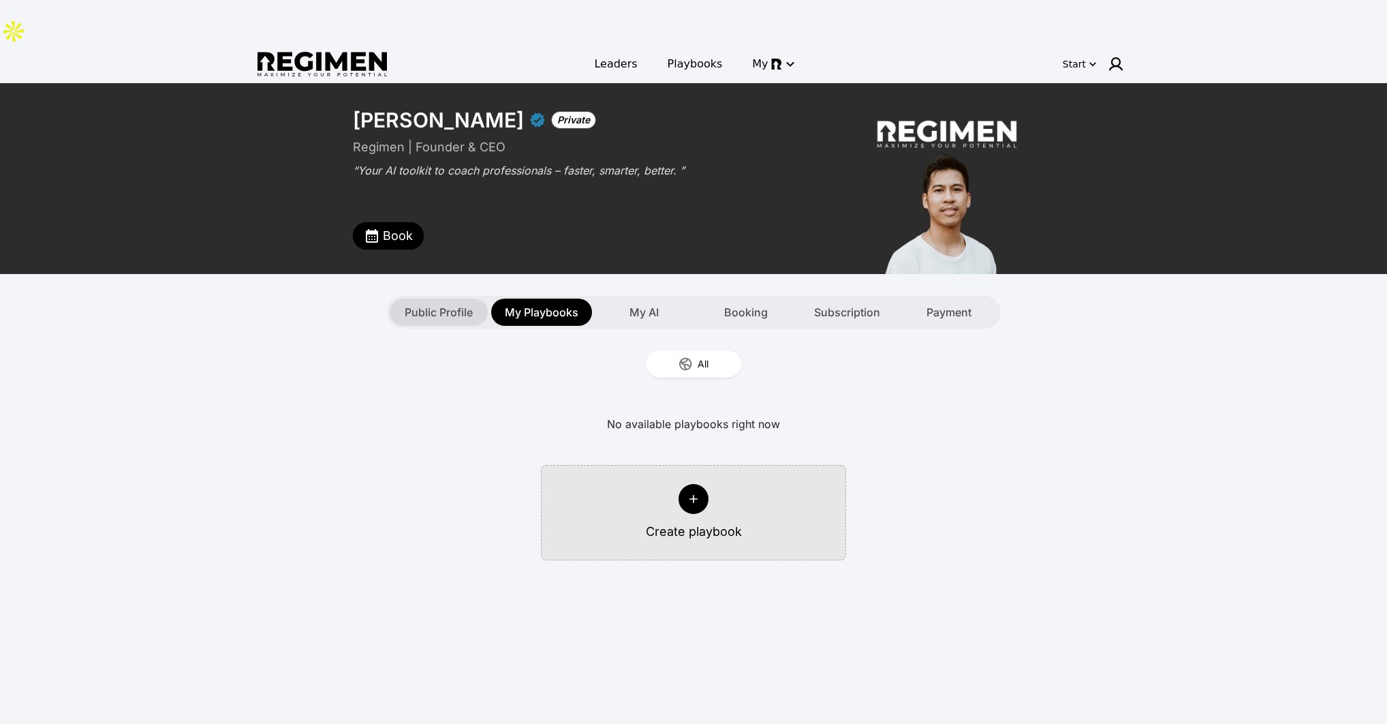
click at [437, 304] on span "Public Profile" at bounding box center [439, 312] width 68 height 16
